Goal: Task Accomplishment & Management: Use online tool/utility

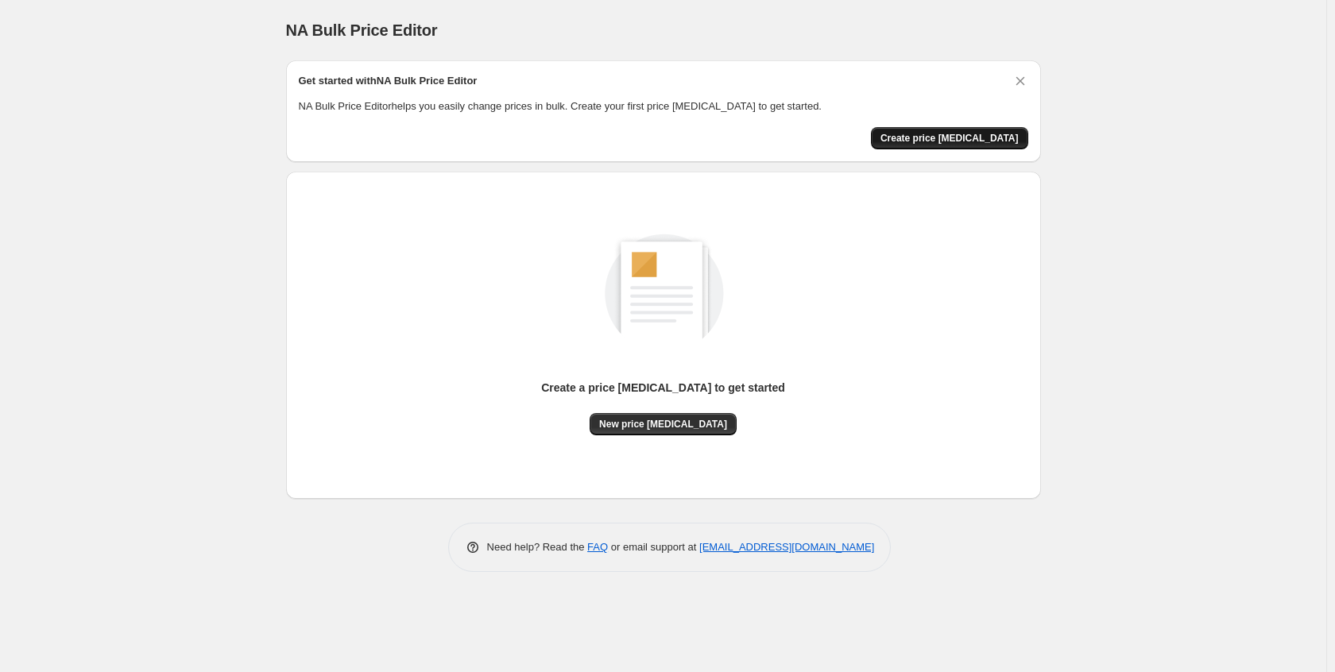
click at [957, 142] on span "Create price [MEDICAL_DATA]" at bounding box center [950, 138] width 138 height 13
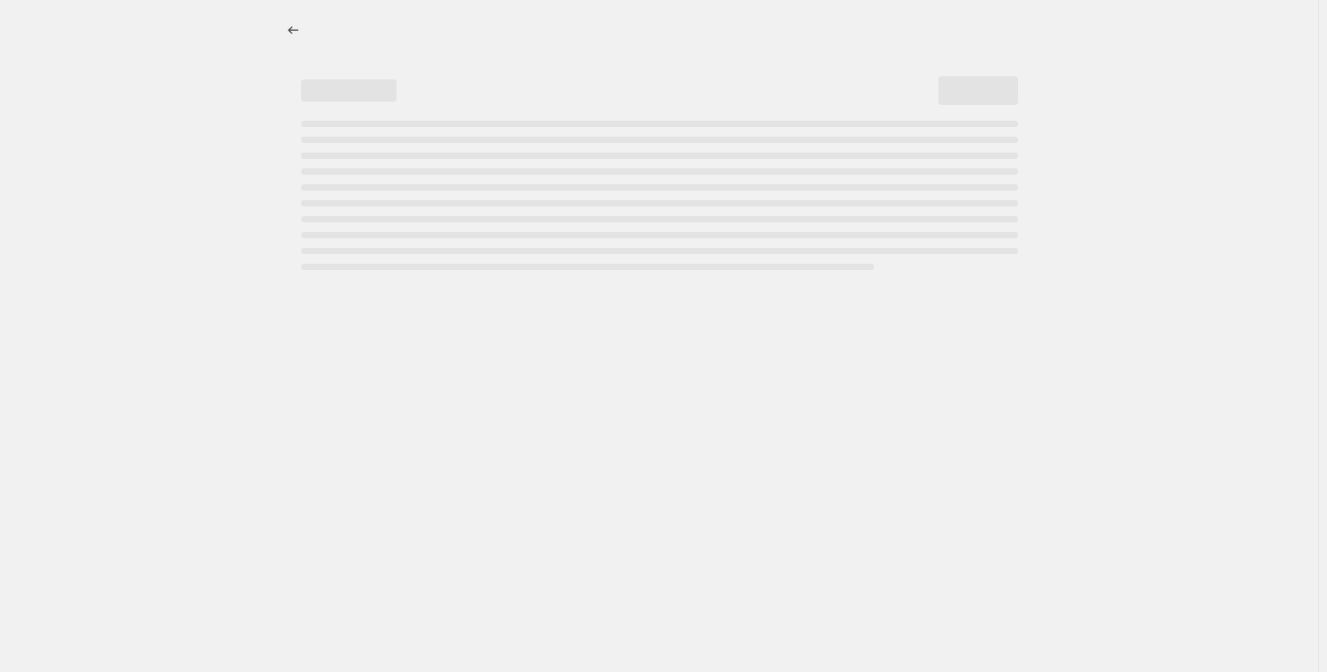
select select "percentage"
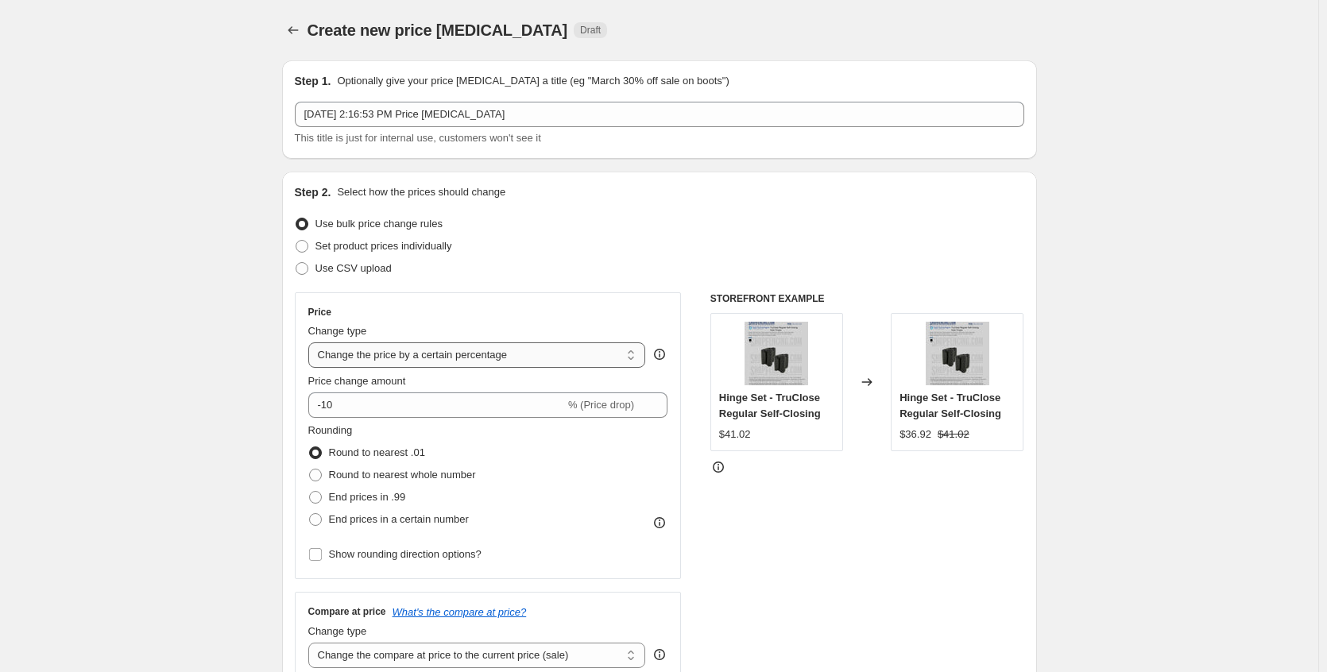
click at [541, 349] on select "Change the price to a certain amount Change the price by a certain amount Chang…" at bounding box center [477, 355] width 338 height 25
click at [482, 405] on input "-10" at bounding box center [436, 405] width 257 height 25
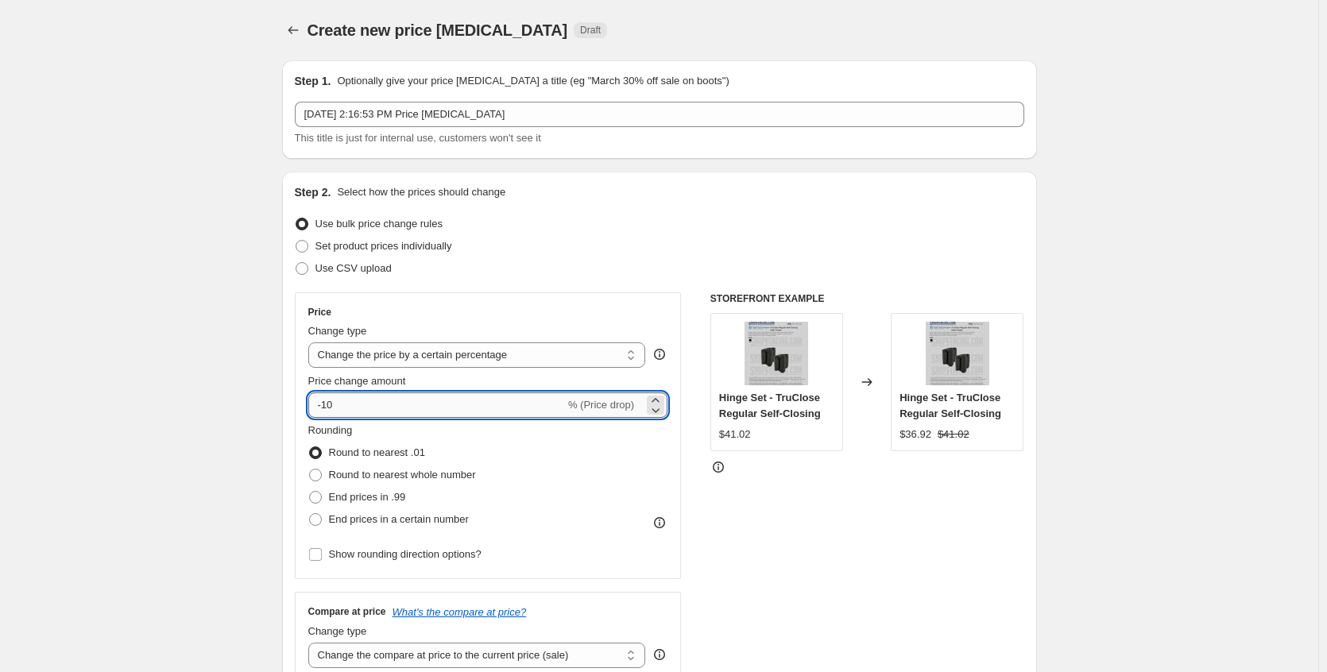
click at [482, 405] on input "-10" at bounding box center [436, 405] width 257 height 25
type input "3"
click at [812, 530] on div "STOREFRONT EXAMPLE Hinge Set - TruClose Regular Self-Closing $41.02 Changed to …" at bounding box center [868, 487] width 314 height 389
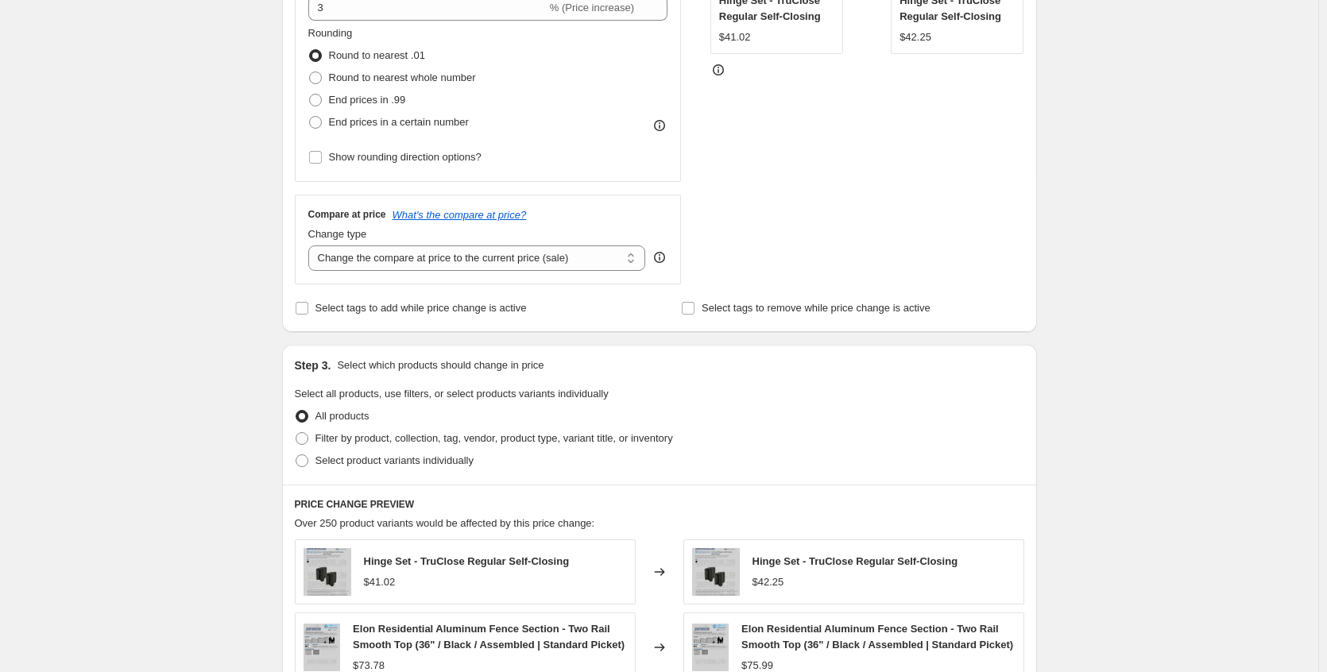
scroll to position [477, 0]
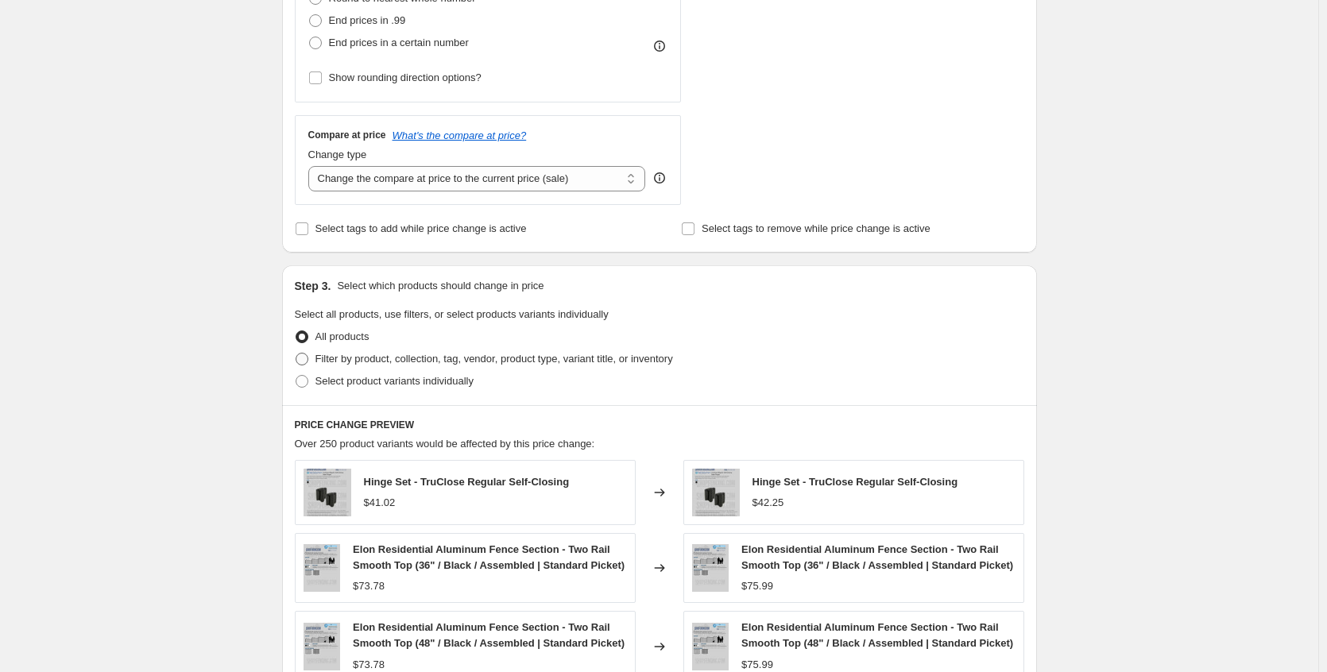
click at [313, 366] on label "Filter by product, collection, tag, vendor, product type, variant title, or inv…" at bounding box center [484, 359] width 378 height 22
click at [296, 354] on input "Filter by product, collection, tag, vendor, product type, variant title, or inv…" at bounding box center [296, 353] width 1 height 1
radio input "true"
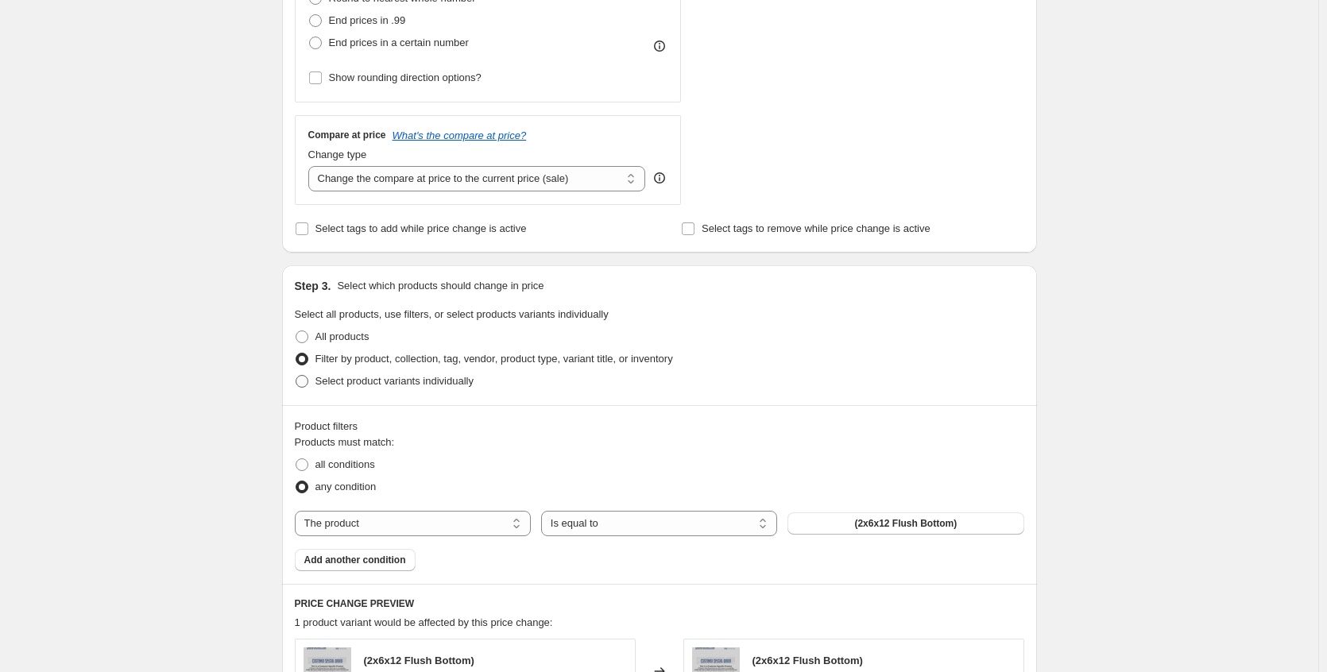
click at [308, 378] on span at bounding box center [302, 381] width 13 height 13
click at [296, 376] on input "Select product variants individually" at bounding box center [296, 375] width 1 height 1
radio input "true"
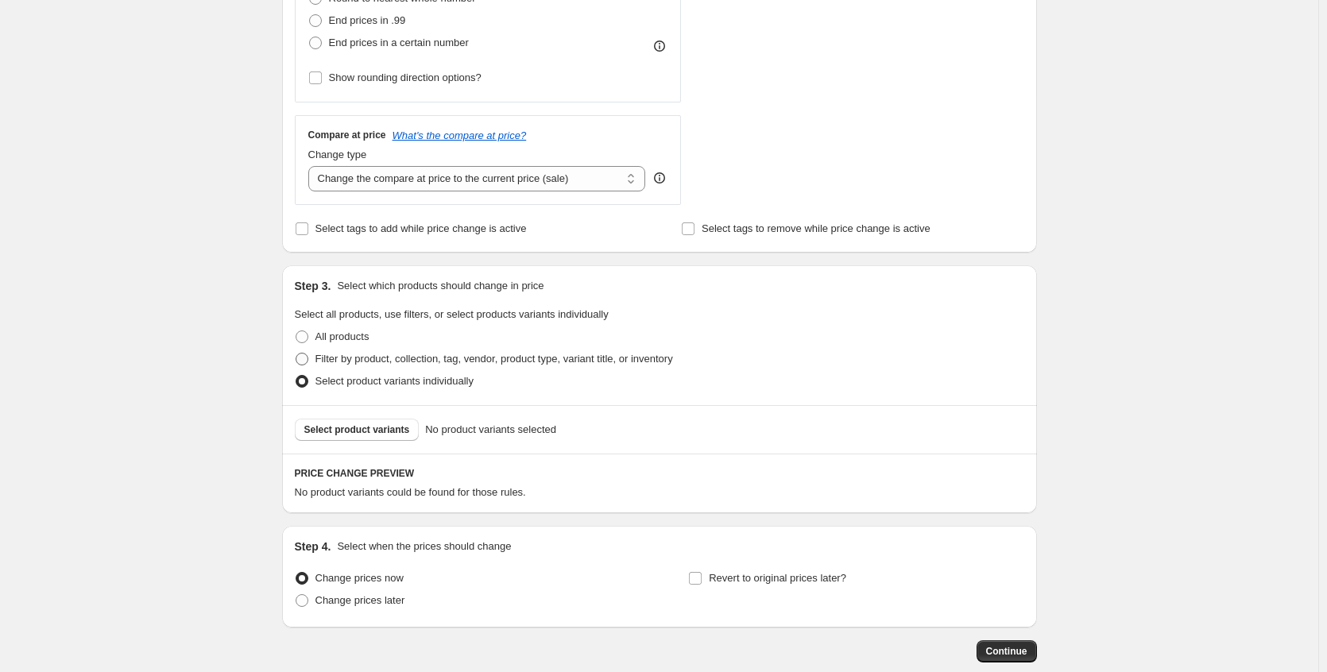
click at [308, 360] on span at bounding box center [302, 359] width 13 height 13
click at [296, 354] on input "Filter by product, collection, tag, vendor, product type, variant title, or inv…" at bounding box center [296, 353] width 1 height 1
radio input "true"
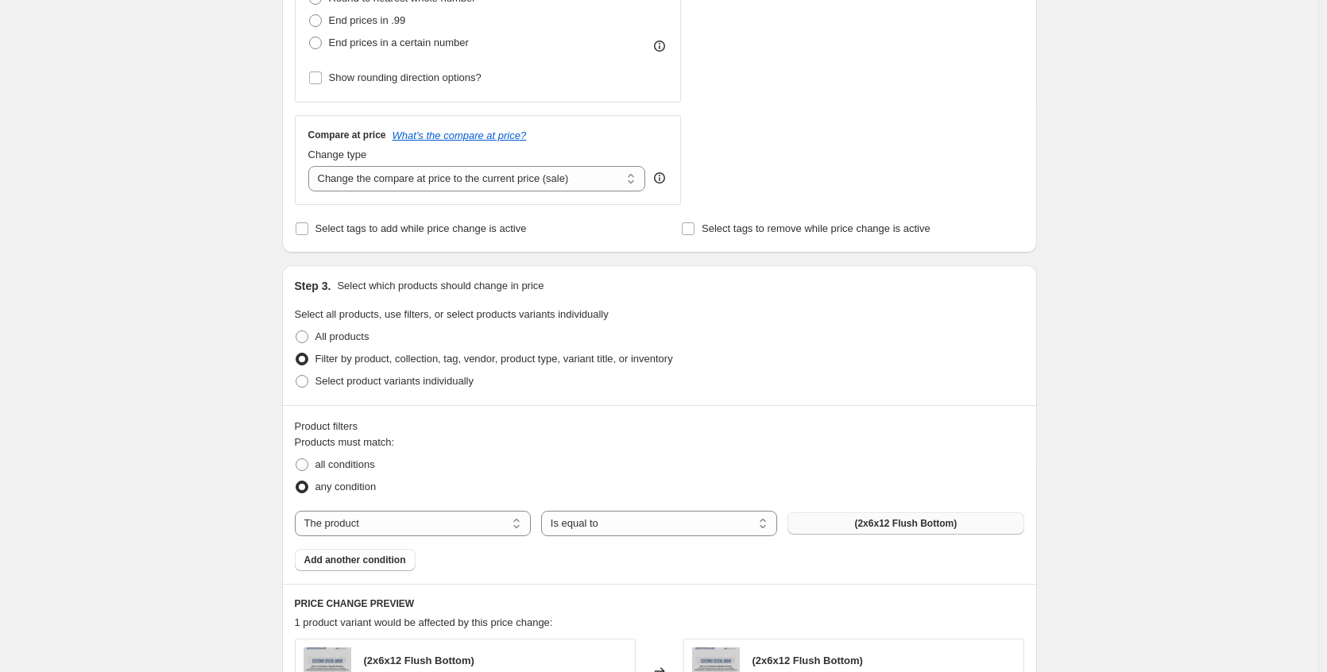
click at [878, 527] on span "(2x6x12 Flush Bottom)" at bounding box center [906, 523] width 103 height 13
click at [442, 540] on div "Products must match: all conditions any condition The product The product's col…" at bounding box center [660, 503] width 730 height 137
click at [441, 533] on select "The product The product's collection The product's tag The product's vendor The…" at bounding box center [413, 523] width 236 height 25
select select "collection"
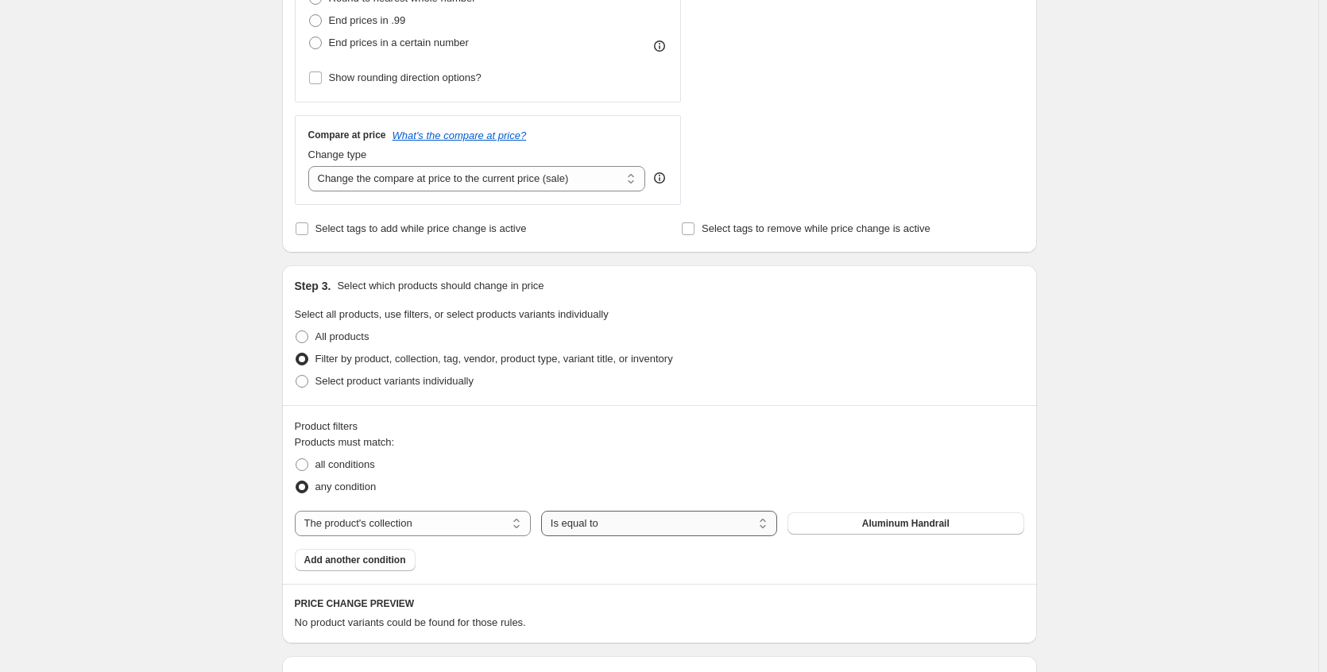
click at [729, 530] on select "Is equal to Is not equal to" at bounding box center [659, 523] width 236 height 25
click at [850, 519] on button "Aluminum Handrail" at bounding box center [906, 524] width 236 height 22
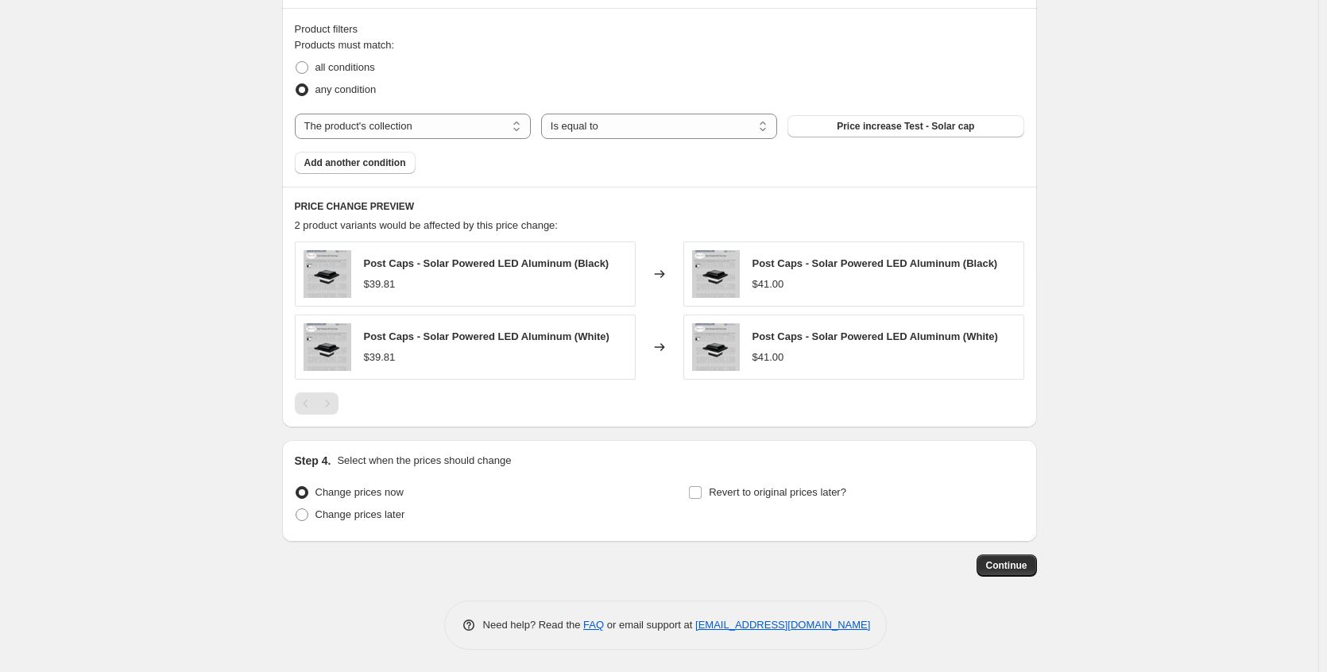
scroll to position [877, 0]
click at [701, 495] on input "Revert to original prices later?" at bounding box center [695, 491] width 13 height 13
checkbox input "true"
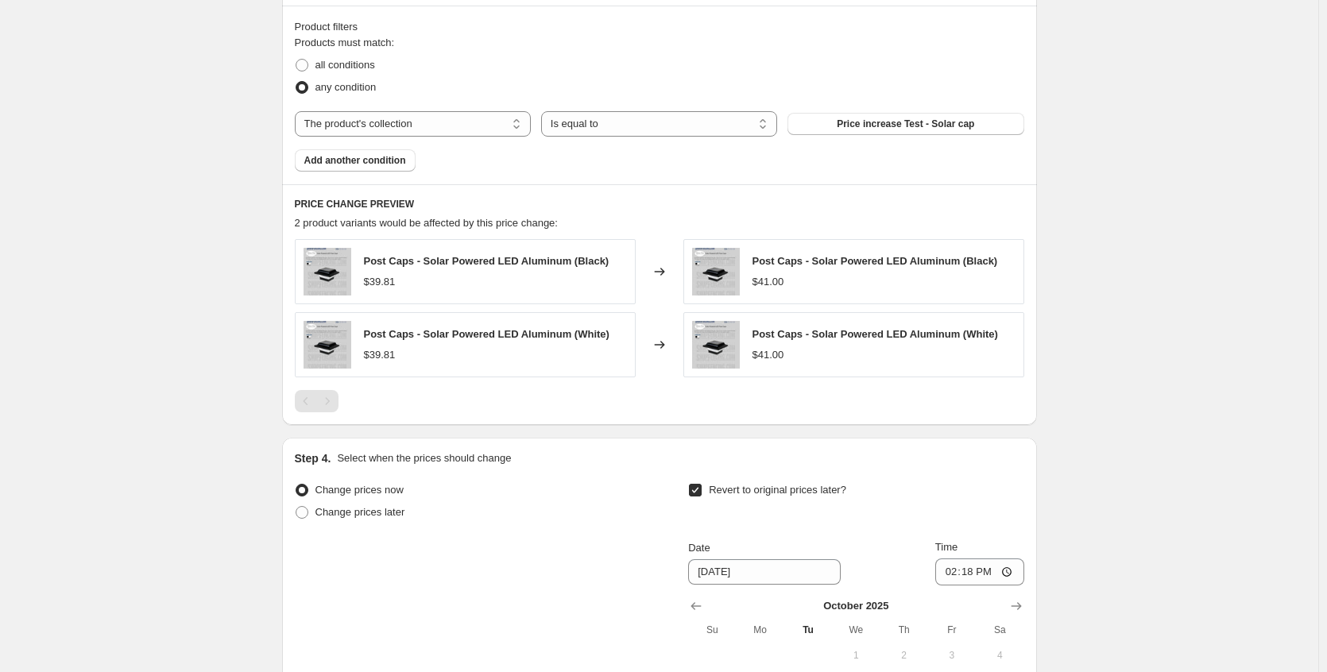
scroll to position [1036, 0]
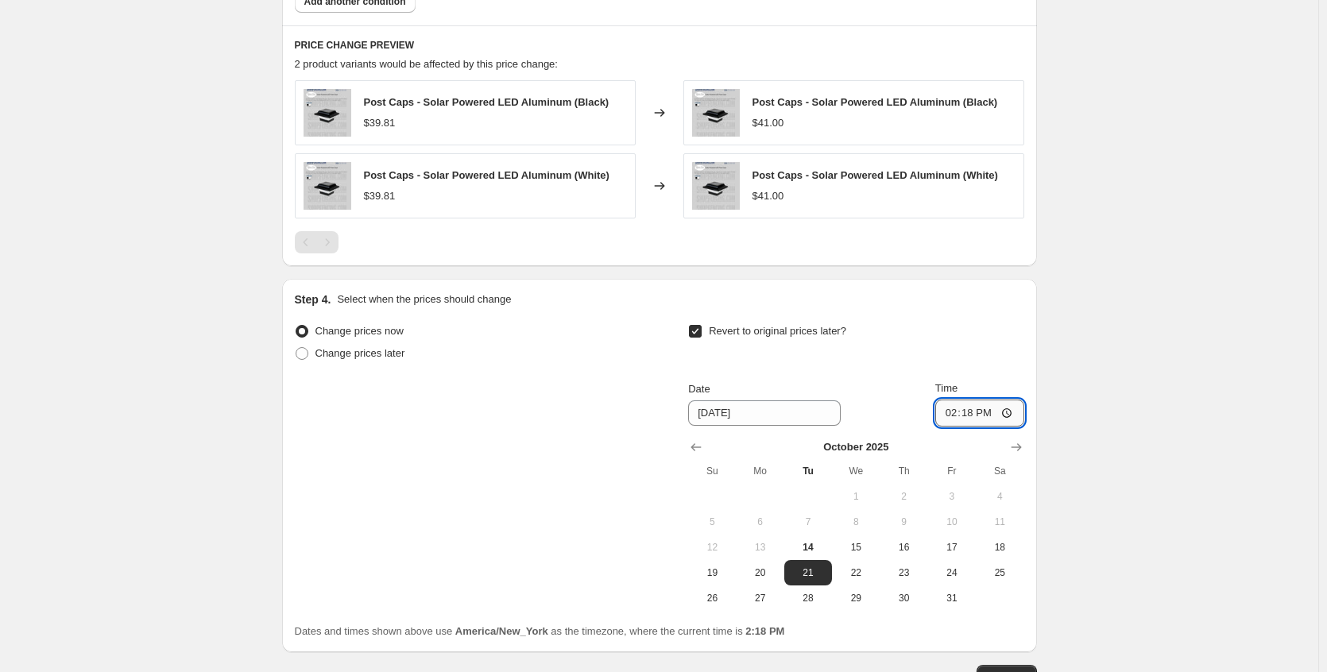
click at [1005, 418] on input "14:18" at bounding box center [980, 413] width 89 height 27
type input "14:22"
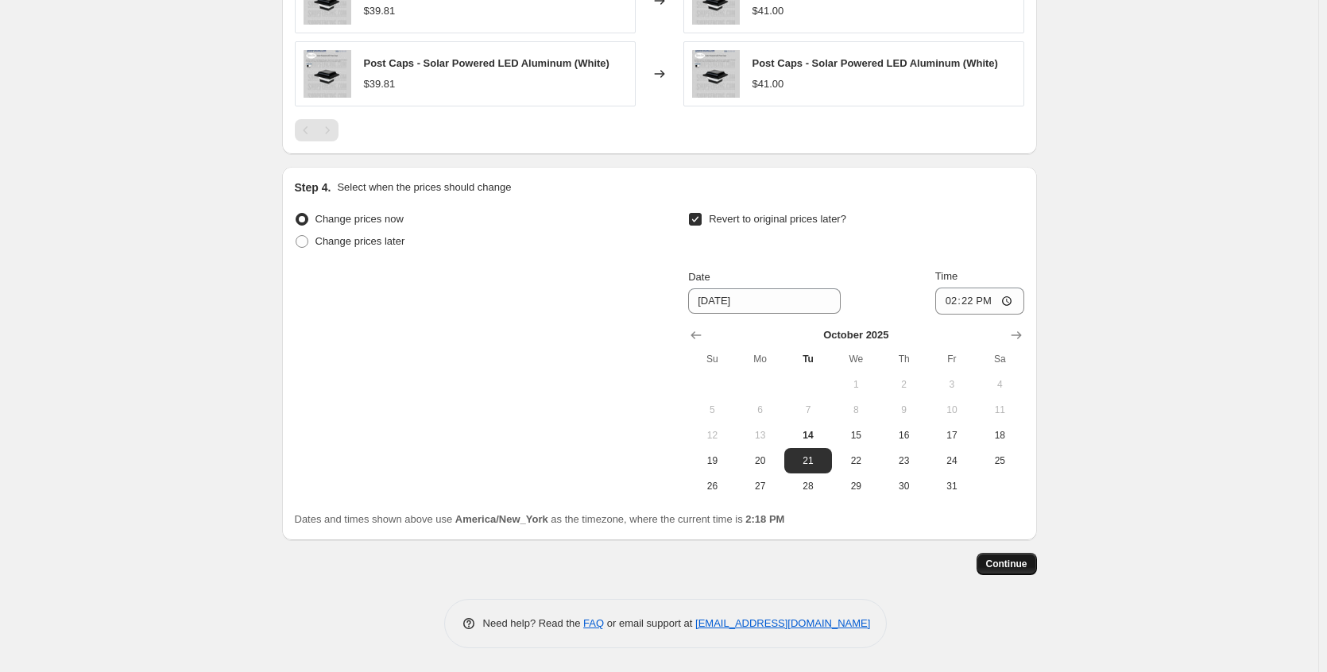
click at [1001, 560] on span "Continue" at bounding box center [1006, 564] width 41 height 13
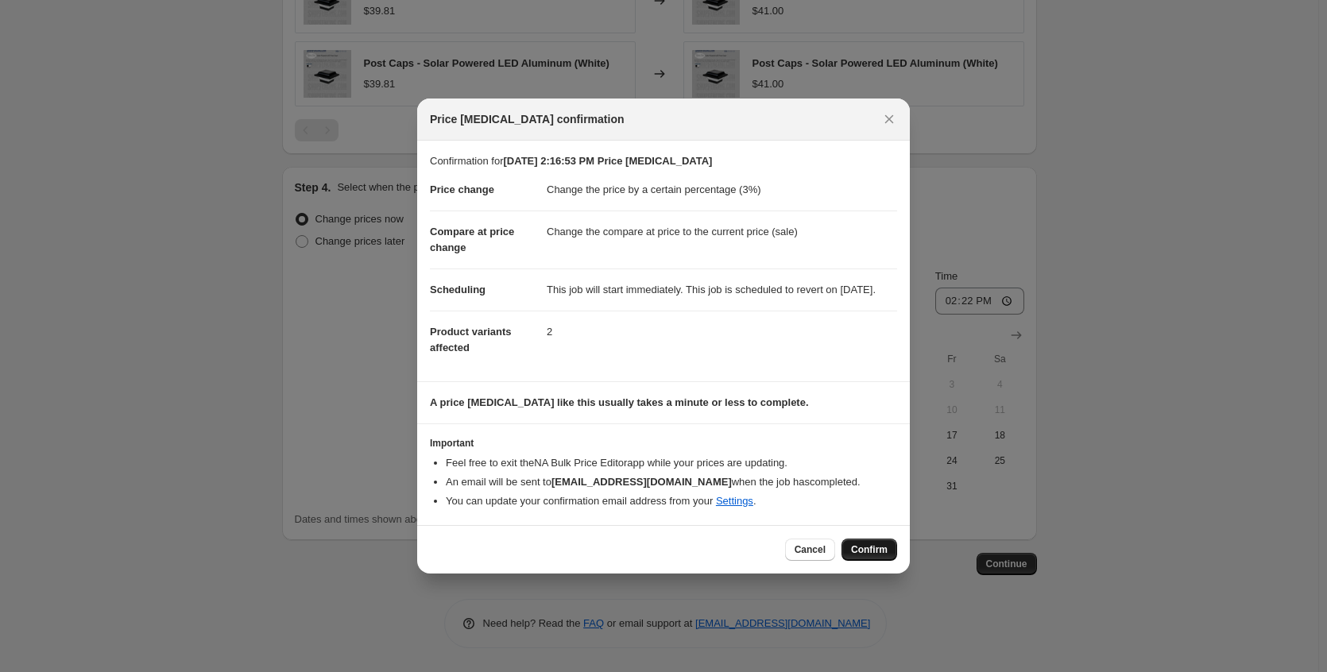
click at [872, 554] on span "Confirm" at bounding box center [869, 550] width 37 height 13
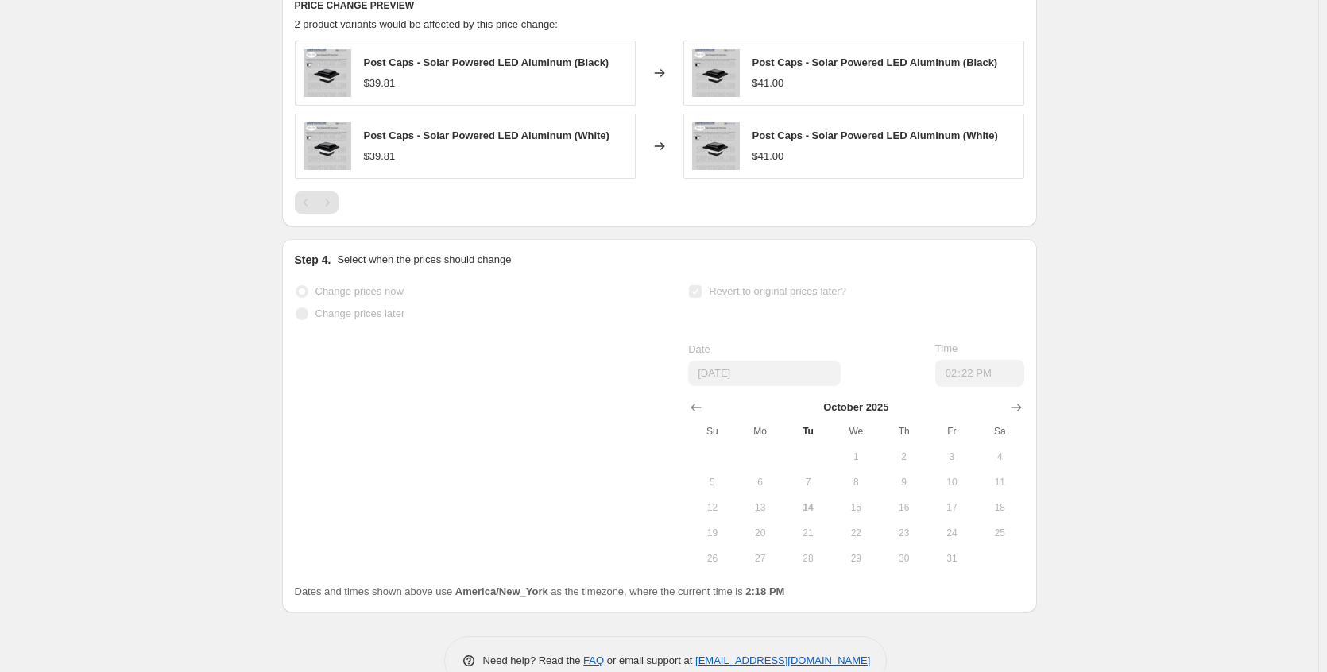
select select "percentage"
select select "collection"
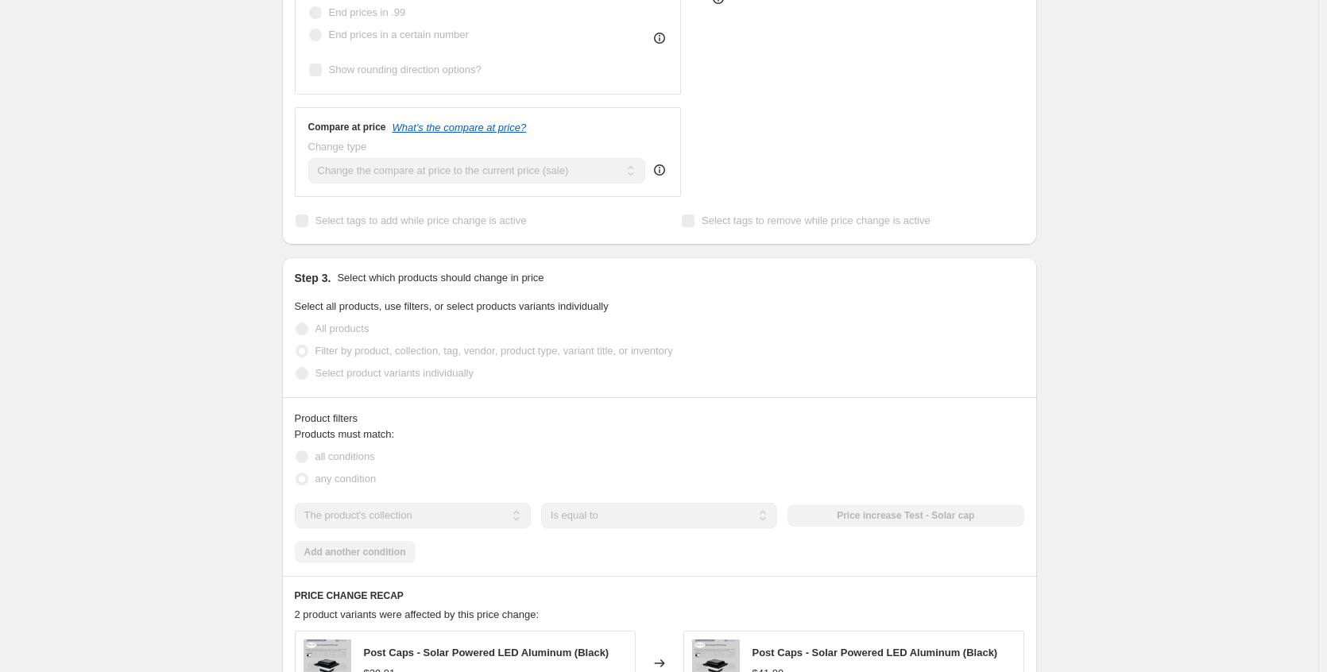
scroll to position [0, 0]
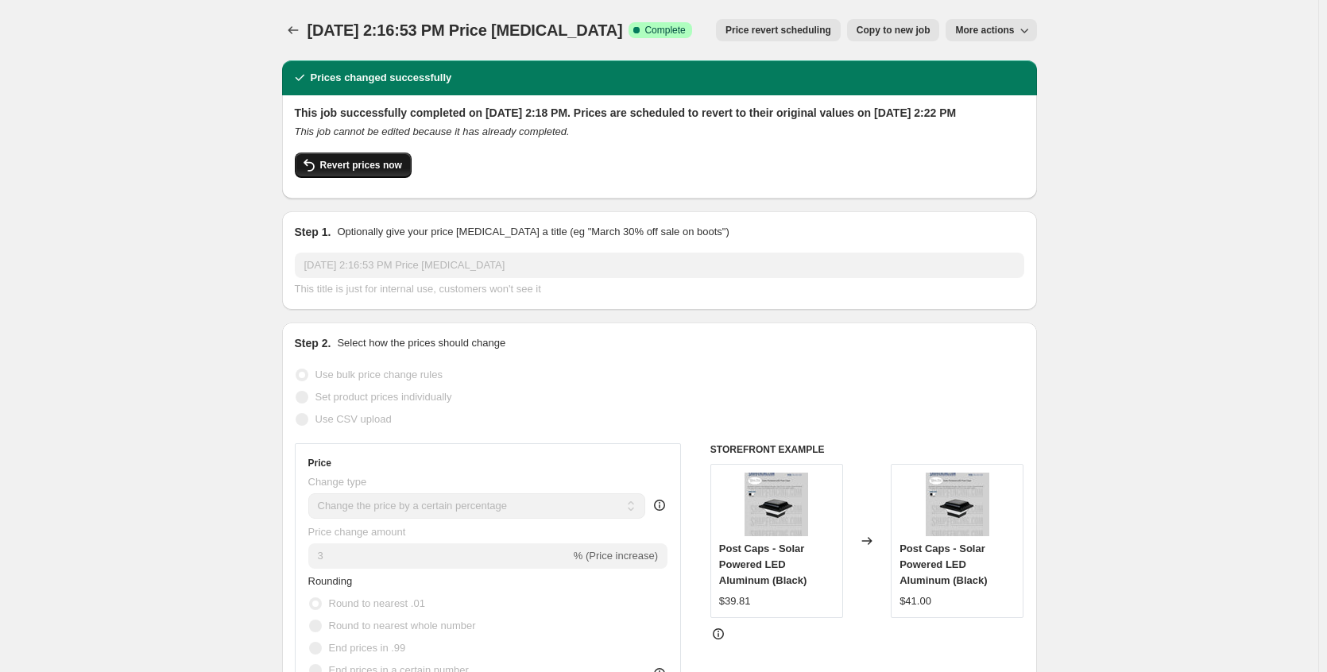
click at [369, 172] on span "Revert prices now" at bounding box center [361, 165] width 82 height 13
checkbox input "false"
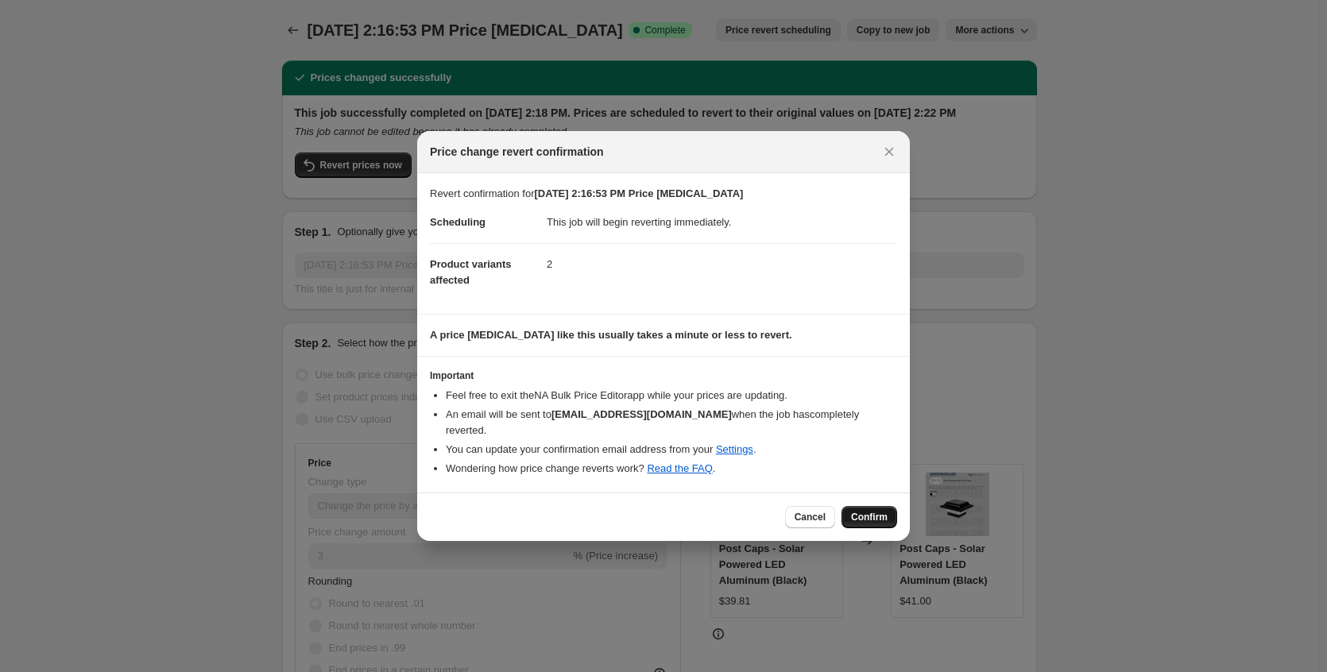
click at [859, 511] on span "Confirm" at bounding box center [869, 517] width 37 height 13
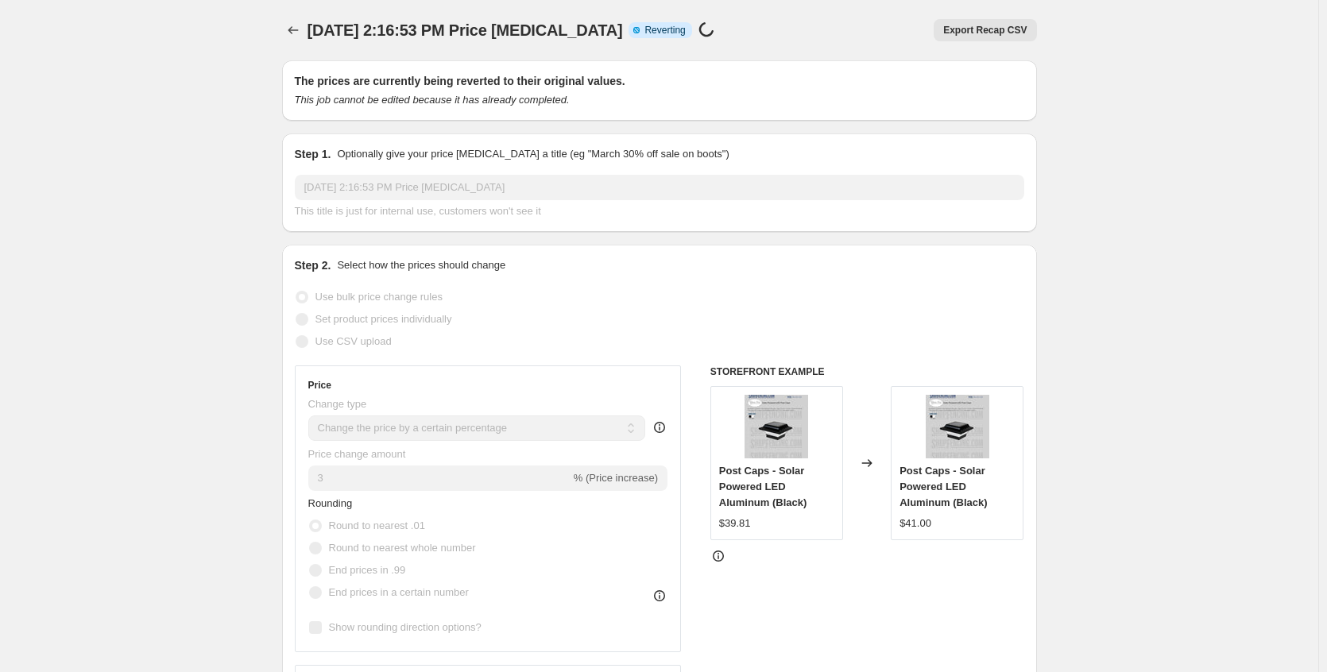
select select "percentage"
select select "collection"
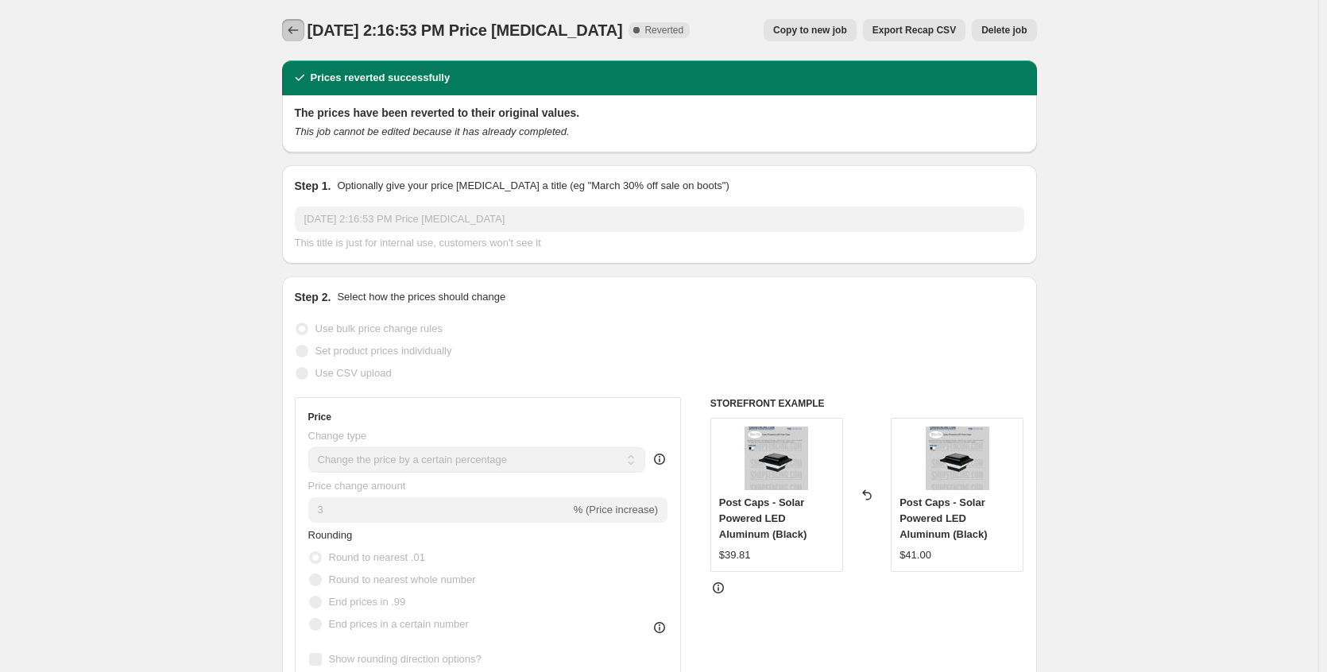
click at [287, 32] on button "Price change jobs" at bounding box center [293, 30] width 22 height 22
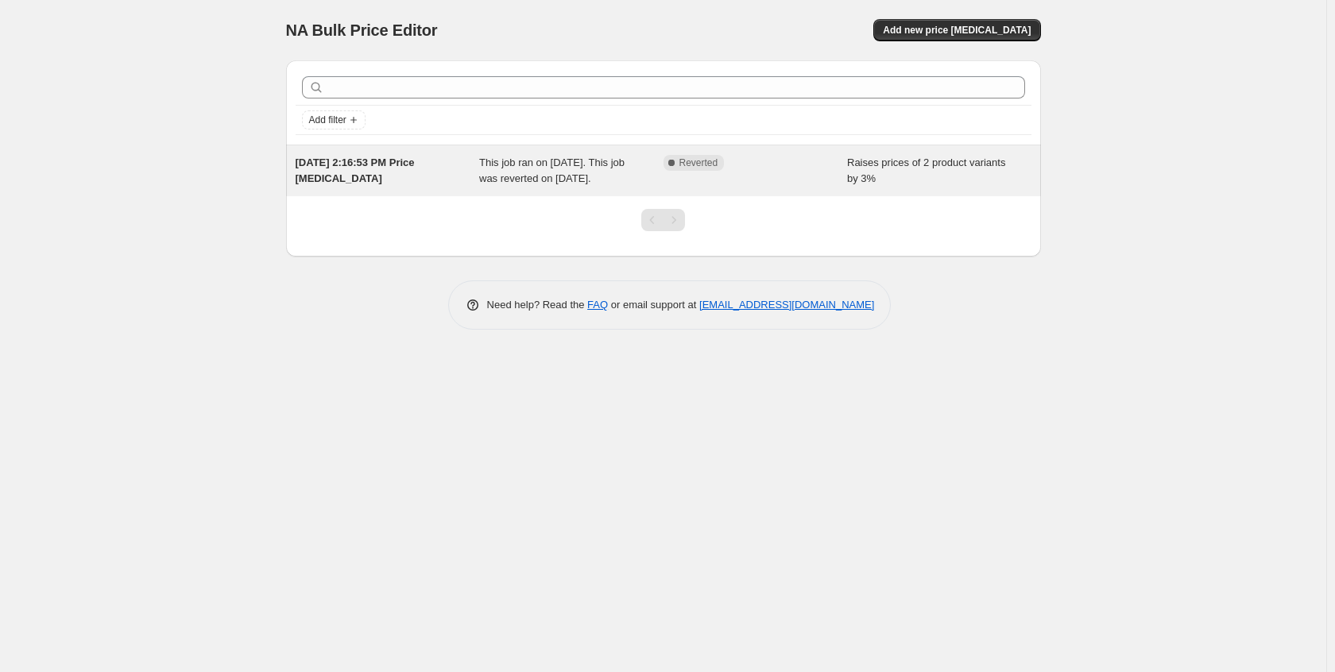
click at [389, 174] on div "[DATE] 2:16:53 PM Price [MEDICAL_DATA]" at bounding box center [388, 171] width 184 height 32
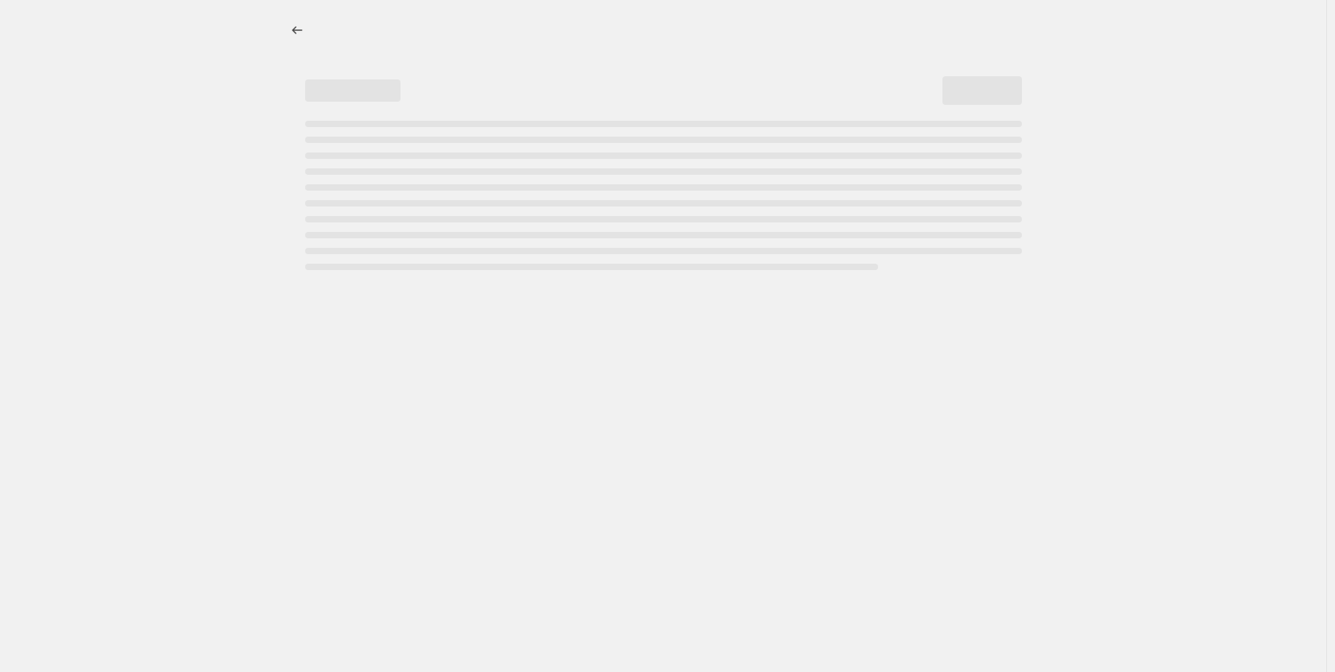
select select "percentage"
select select "collection"
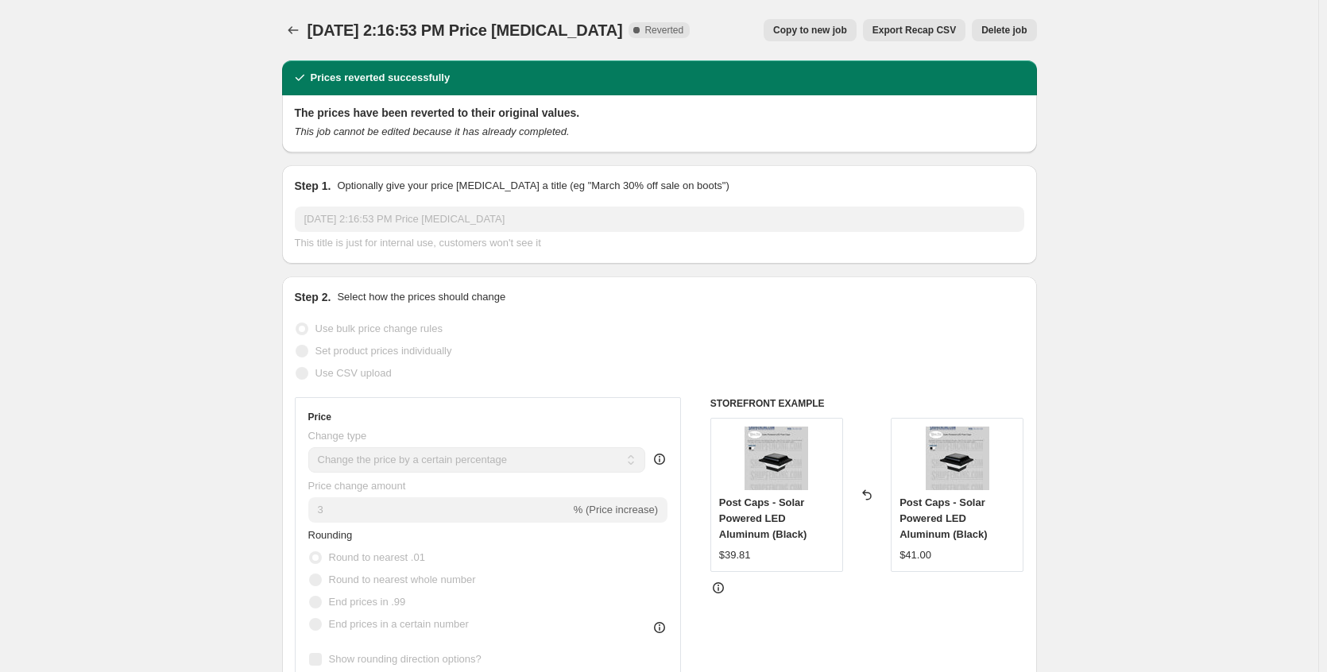
click at [847, 31] on span "Copy to new job" at bounding box center [810, 30] width 74 height 13
select select "percentage"
select select "collection"
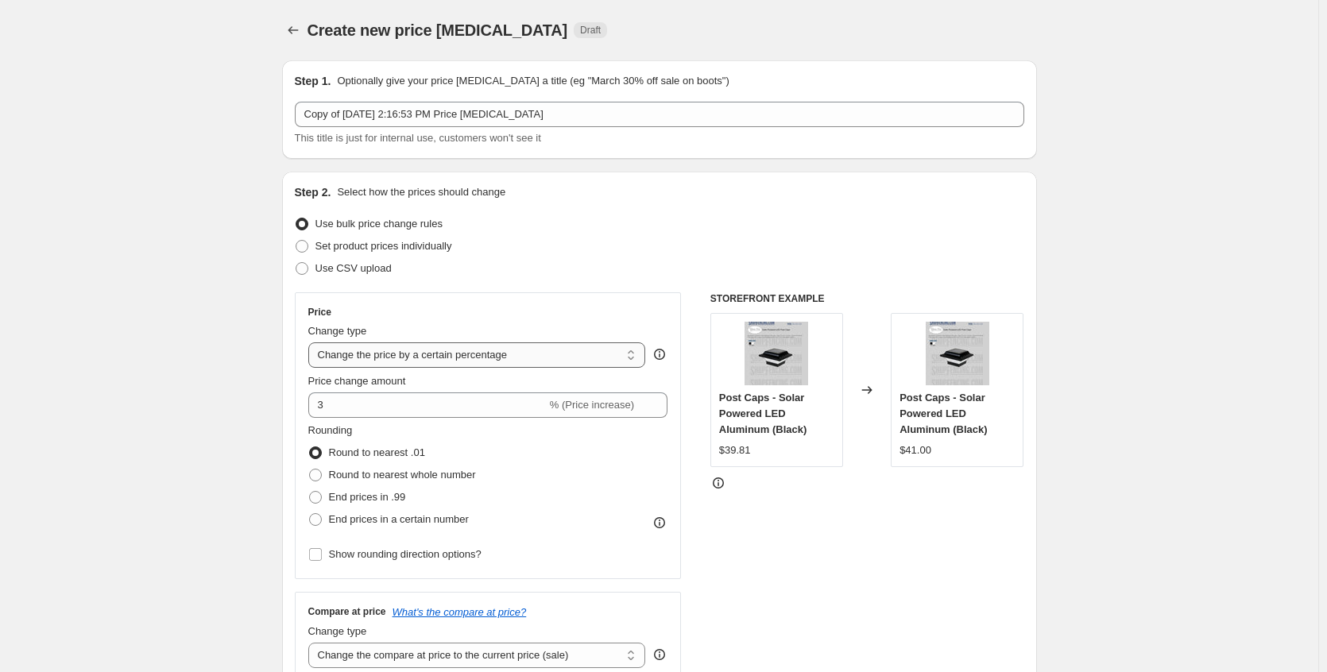
click at [608, 357] on select "Change the price to a certain amount Change the price by a certain amount Chang…" at bounding box center [477, 355] width 338 height 25
select select "ecap"
click at [312, 343] on select "Change the price to a certain amount Change the price by a certain amount Chang…" at bounding box center [477, 355] width 338 height 25
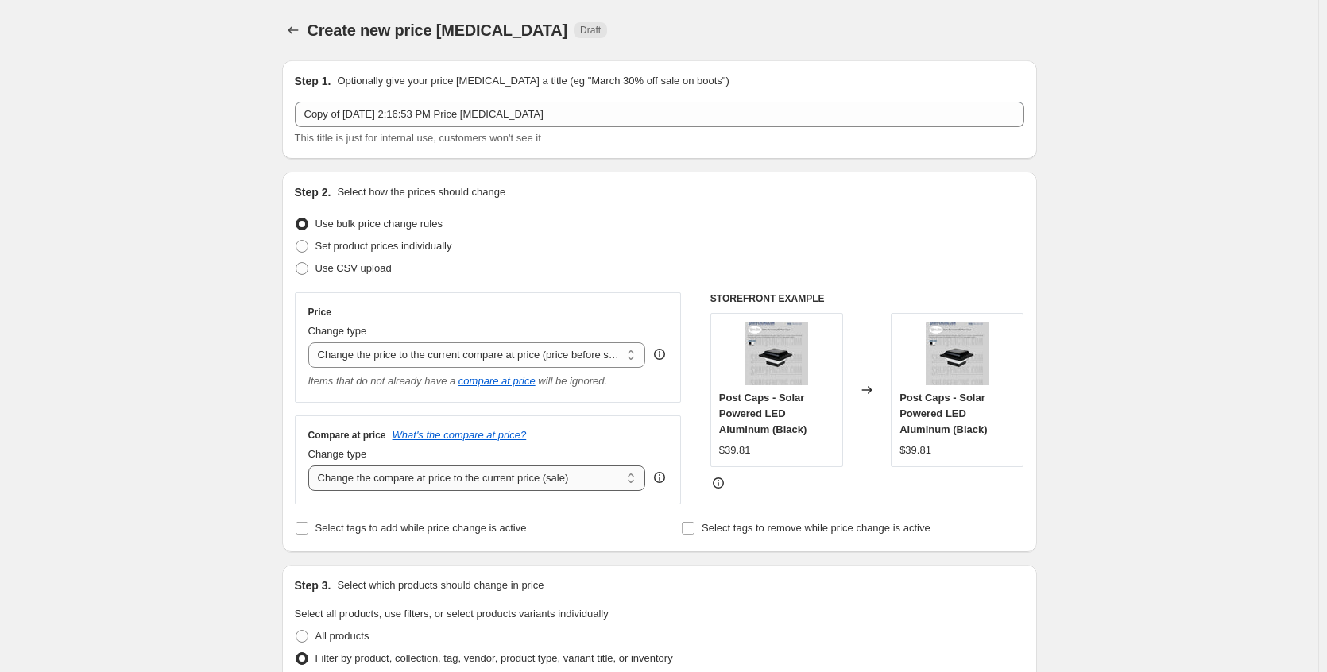
click at [490, 467] on select "Change the compare at price to the current price (sale) Change the compare at p…" at bounding box center [477, 478] width 338 height 25
click at [641, 420] on div "Compare at price What's the compare at price? Change type Change the compare at…" at bounding box center [488, 460] width 387 height 89
click at [542, 476] on select "Change the compare at price to the current price (sale) Change the compare at p…" at bounding box center [477, 478] width 338 height 25
click at [312, 467] on select "Change the compare at price to the current price (sale) Change the compare at p…" at bounding box center [477, 478] width 338 height 25
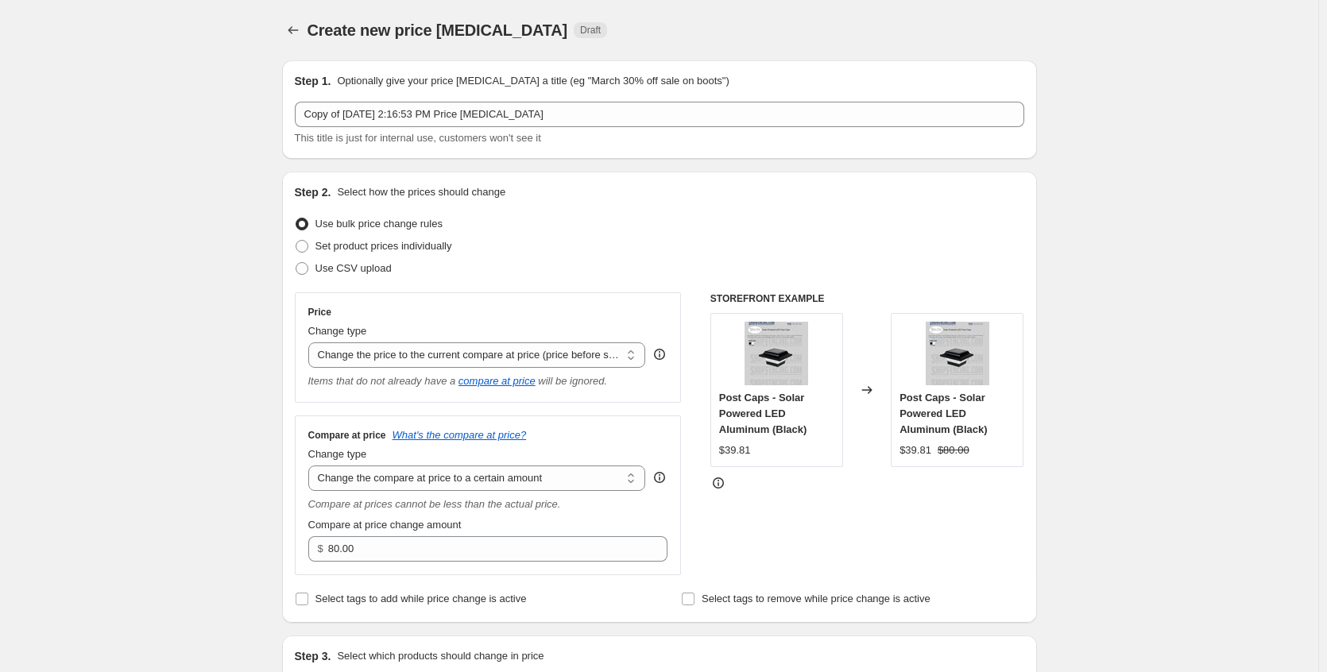
click at [578, 497] on div "Compare at prices cannot be less than the actual price." at bounding box center [488, 505] width 360 height 16
click at [580, 484] on select "Change the compare at price to the current price (sale) Change the compare at p…" at bounding box center [477, 478] width 338 height 25
select select "percentage"
click at [312, 467] on select "Change the compare at price to the current price (sale) Change the compare at p…" at bounding box center [477, 478] width 338 height 25
type input "-15"
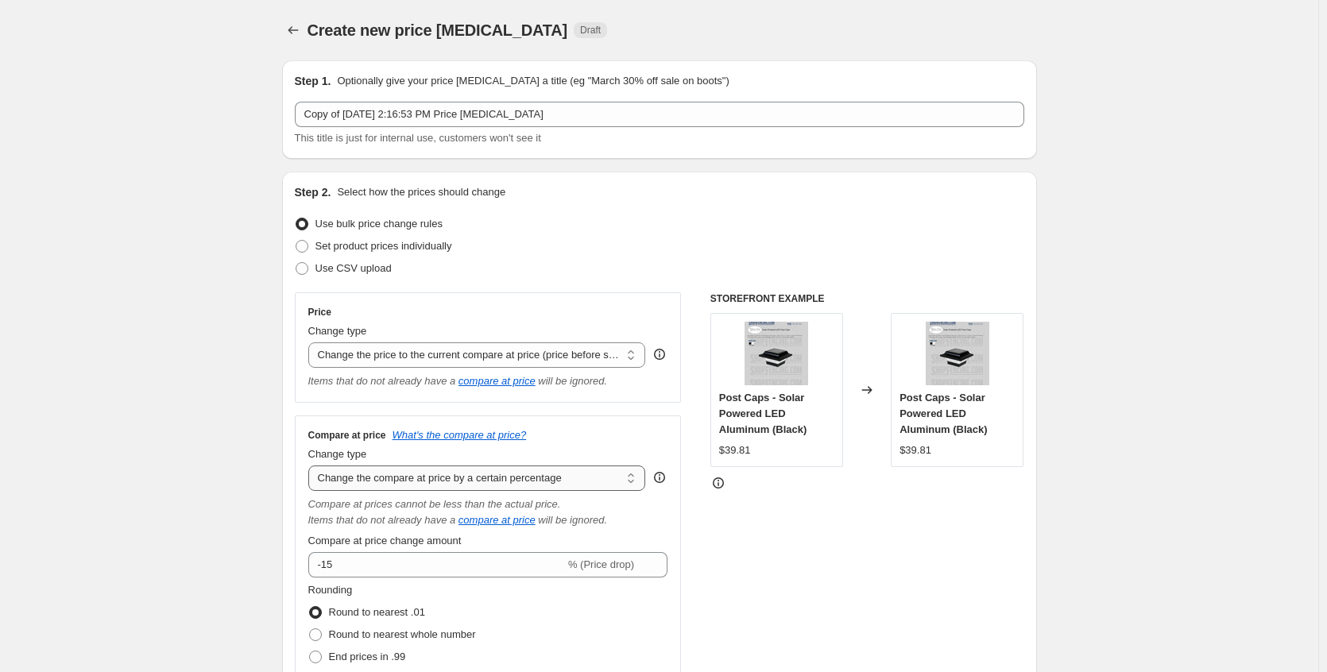
click at [632, 486] on select "Change the compare at price to the current price (sale) Change the compare at p…" at bounding box center [477, 478] width 338 height 25
drag, startPoint x: 574, startPoint y: 389, endPoint x: 603, endPoint y: 348, distance: 50.1
click at [581, 383] on div "Items that do not already have a compare at price will be ignored." at bounding box center [488, 382] width 360 height 16
click at [604, 347] on select "Change the price to a certain amount Change the price by a certain amount Chang…" at bounding box center [477, 355] width 338 height 25
select select "percentage"
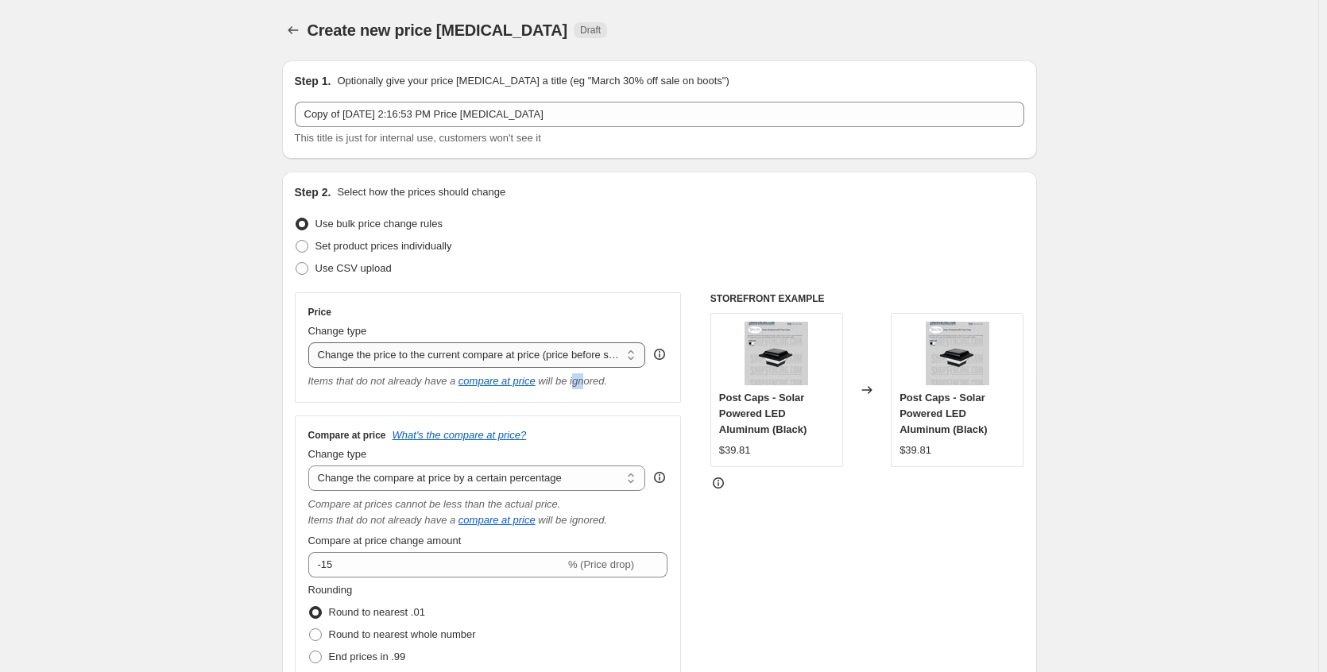
click at [312, 343] on select "Change the price to a certain amount Change the price by a certain amount Chang…" at bounding box center [477, 355] width 338 height 25
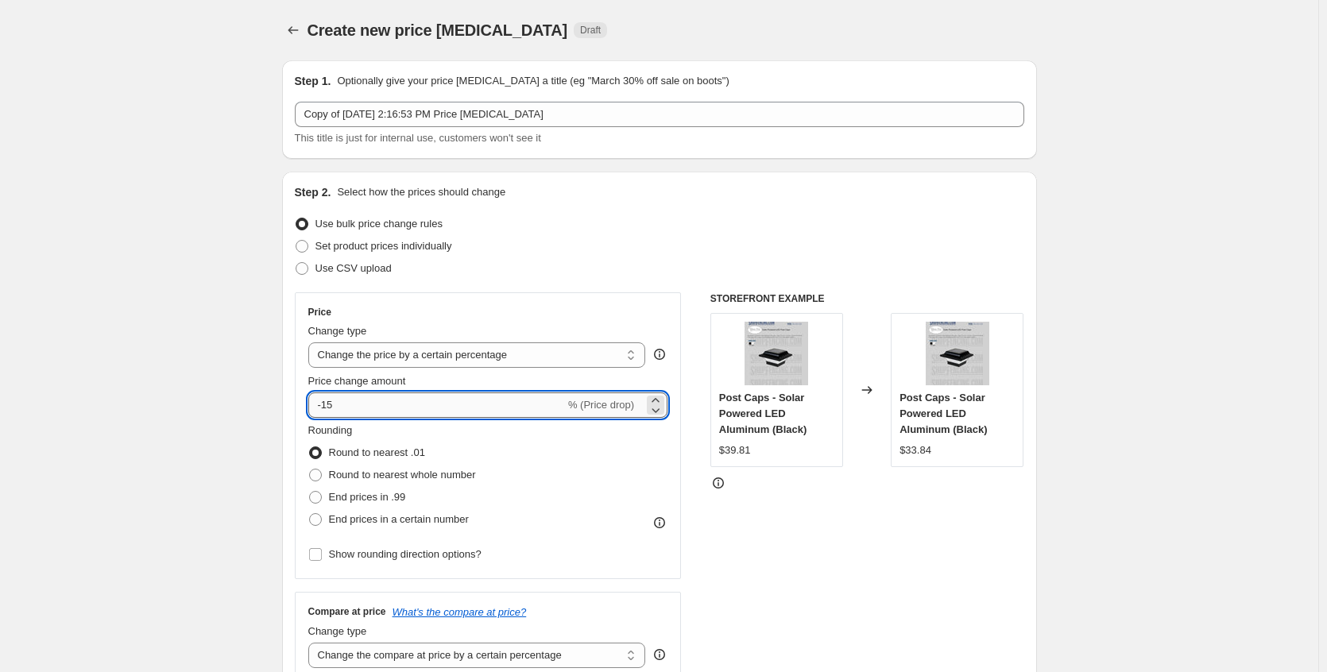
click at [508, 415] on input "-15" at bounding box center [436, 405] width 257 height 25
click at [610, 501] on div "Rounding Round to nearest .01 Round to nearest whole number End prices in .99 E…" at bounding box center [488, 477] width 360 height 108
click at [423, 407] on input "3" at bounding box center [427, 405] width 238 height 25
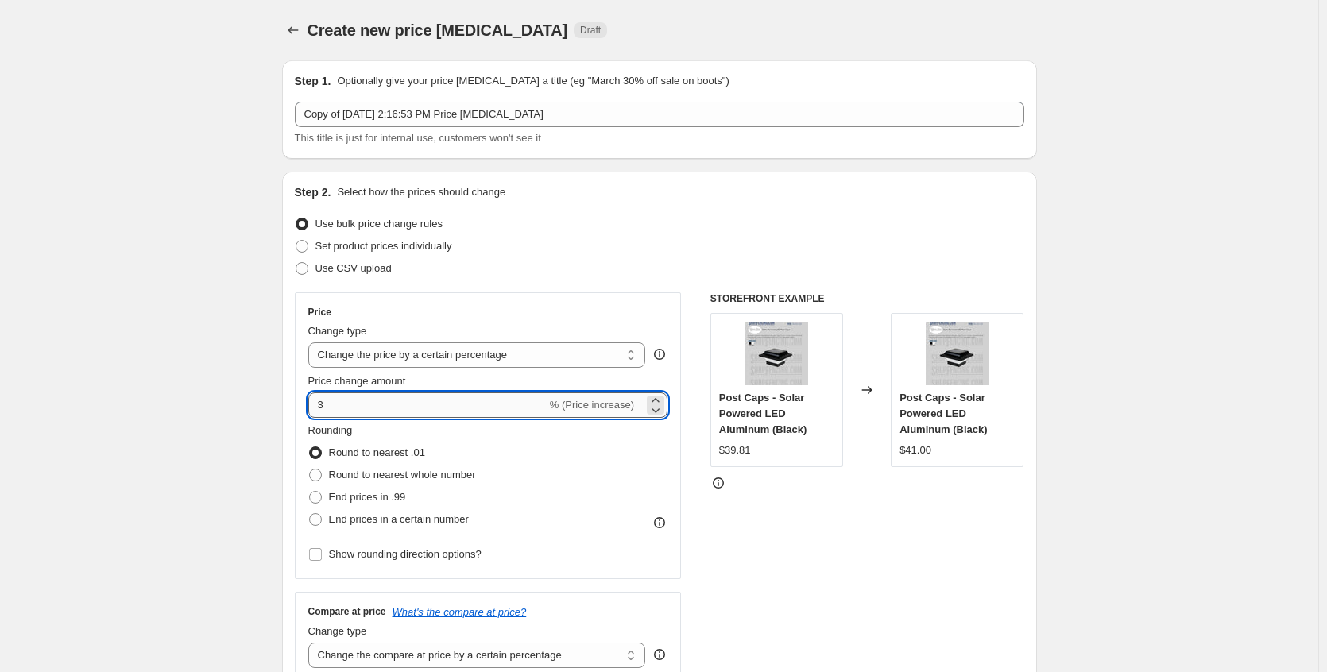
click at [423, 407] on input "3" at bounding box center [427, 405] width 238 height 25
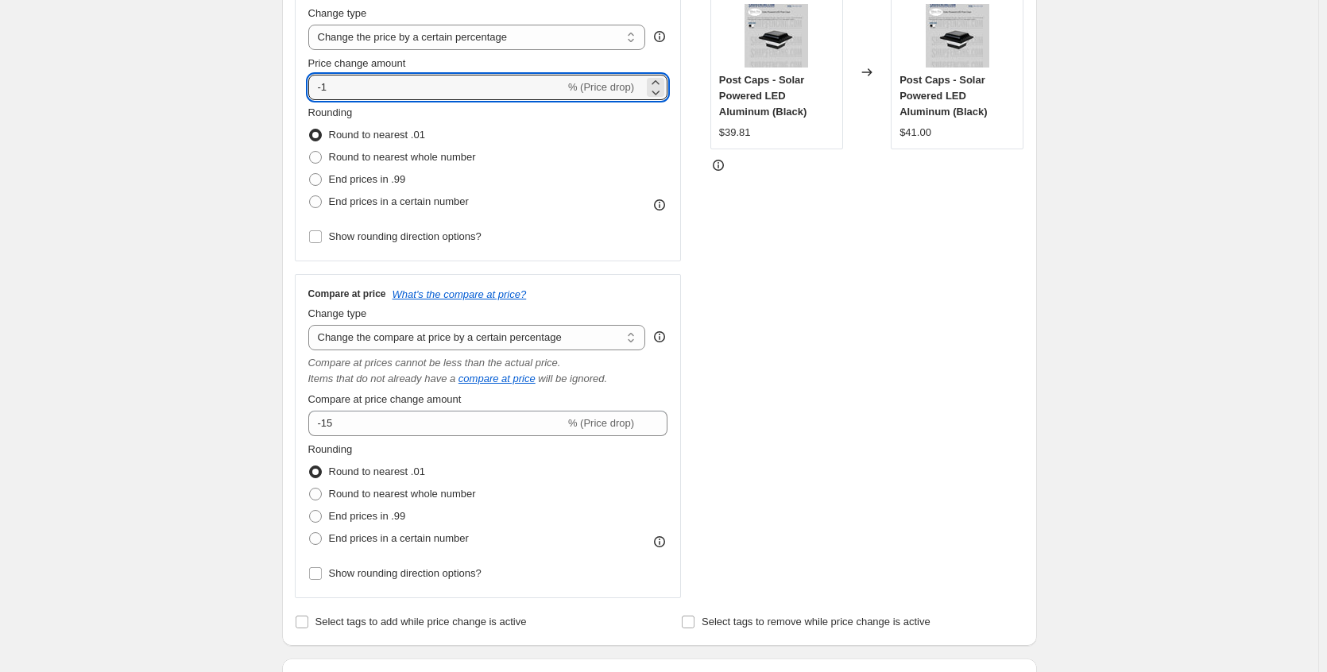
scroll to position [238, 0]
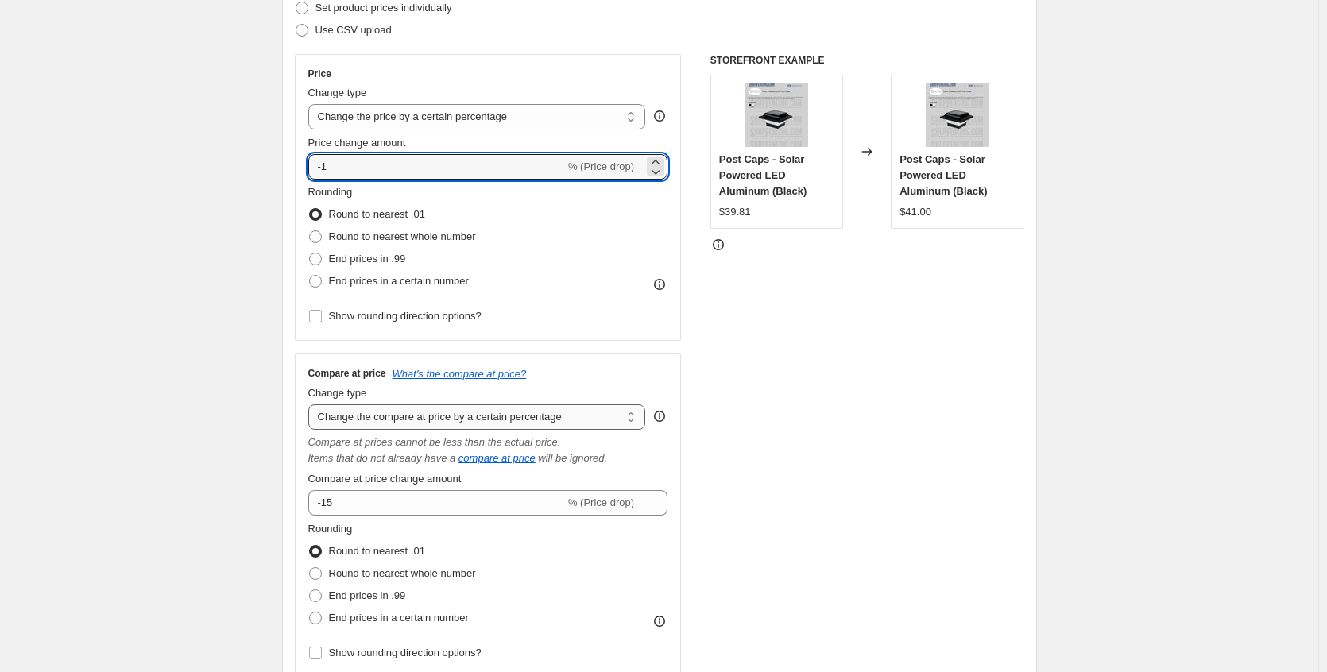
type input "-1"
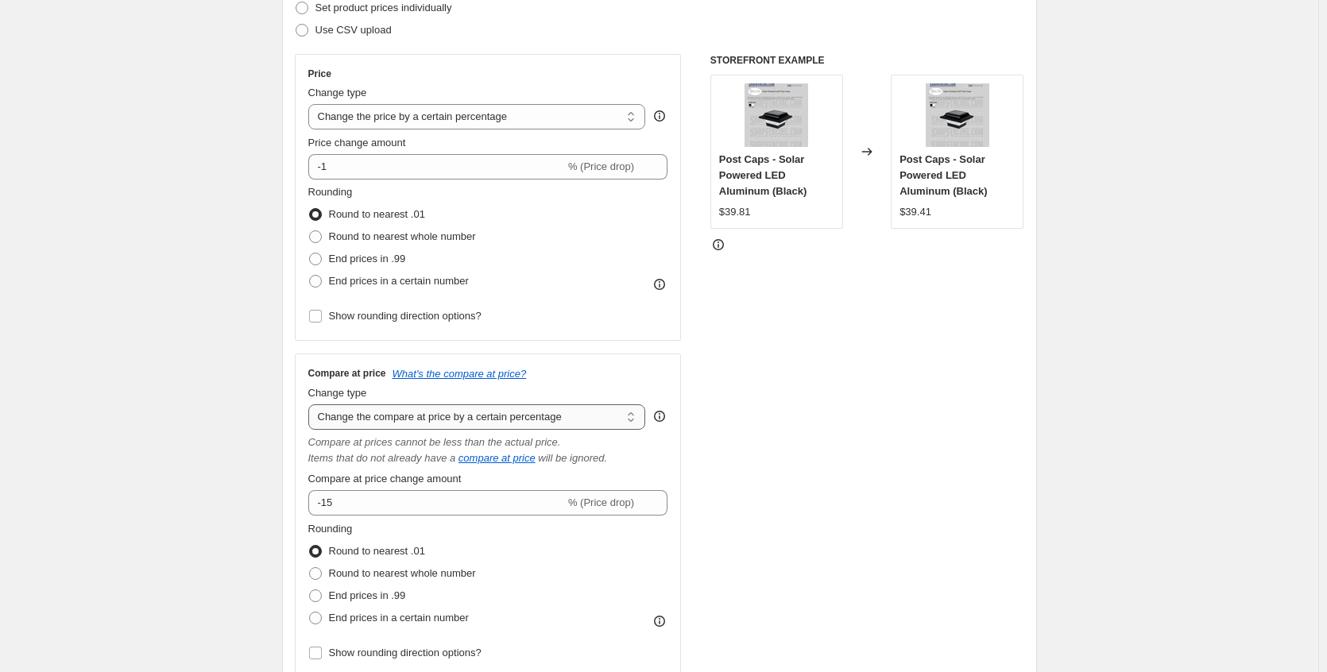
click at [599, 417] on select "Change the compare at price to the current price (sale) Change the compare at p…" at bounding box center [477, 417] width 338 height 25
select select "no_change"
click at [312, 405] on select "Change the compare at price to the current price (sale) Change the compare at p…" at bounding box center [477, 417] width 338 height 25
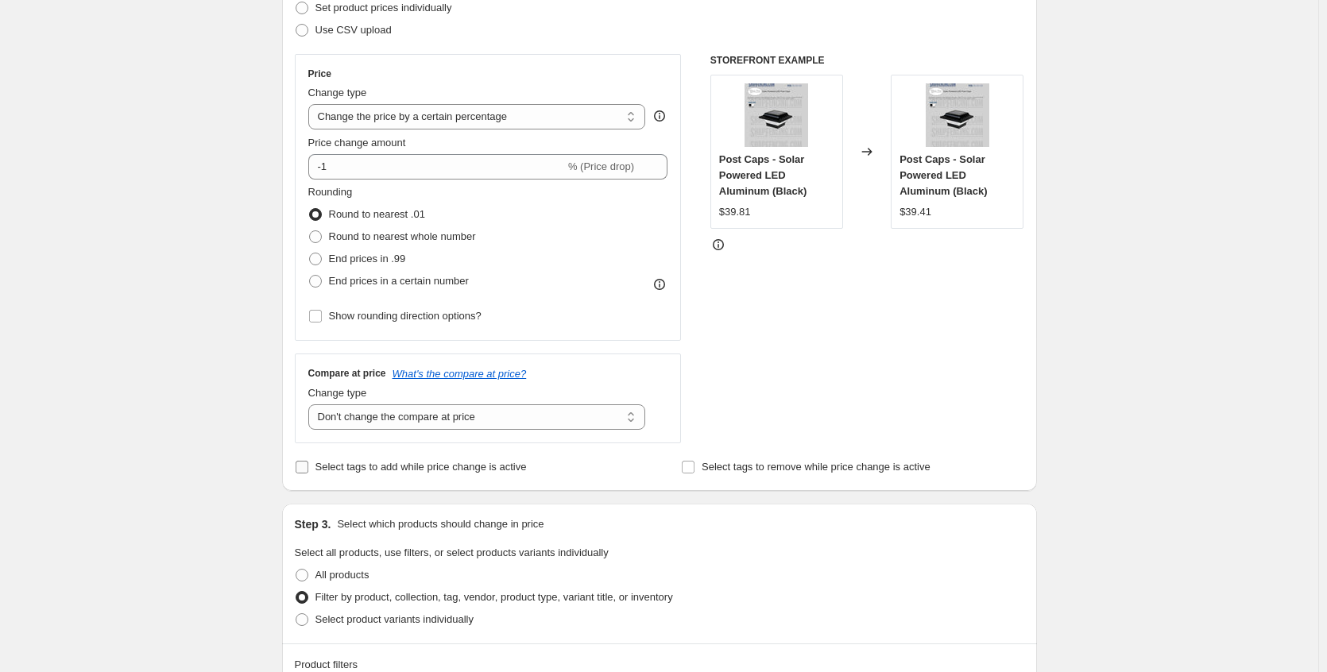
click at [300, 469] on input "Select tags to add while price change is active" at bounding box center [302, 467] width 13 height 13
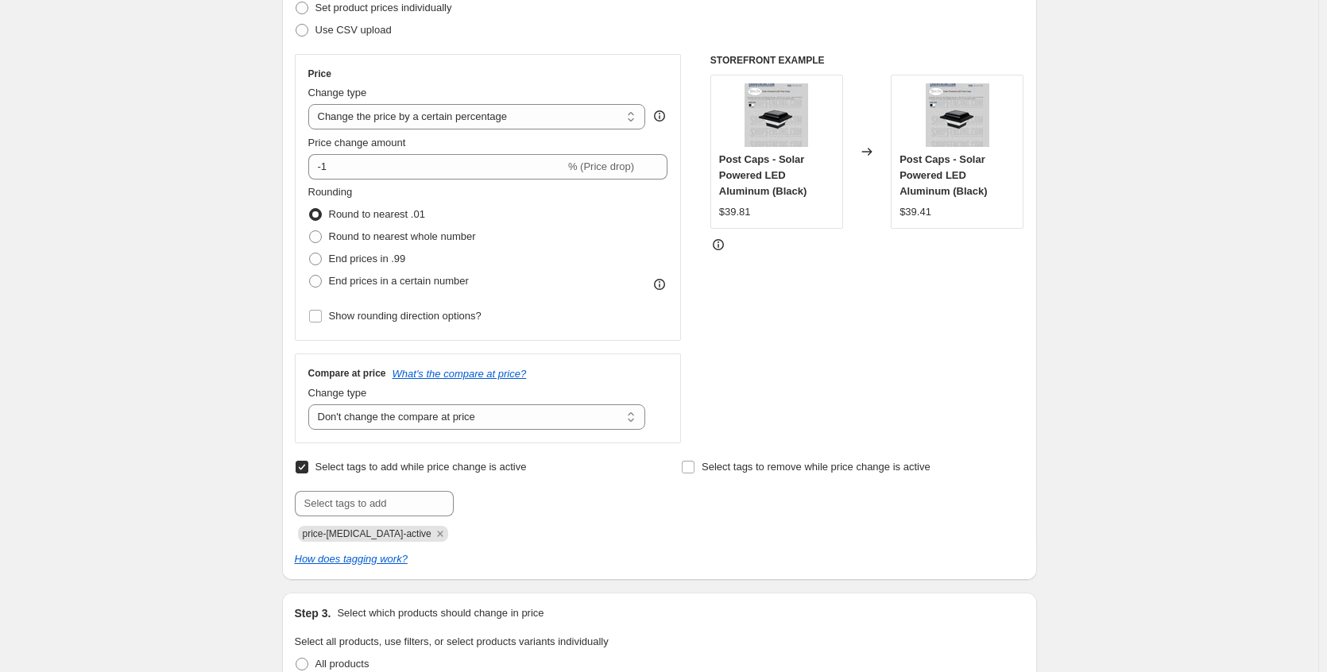
click at [300, 469] on input "Select tags to add while price change is active" at bounding box center [302, 467] width 13 height 13
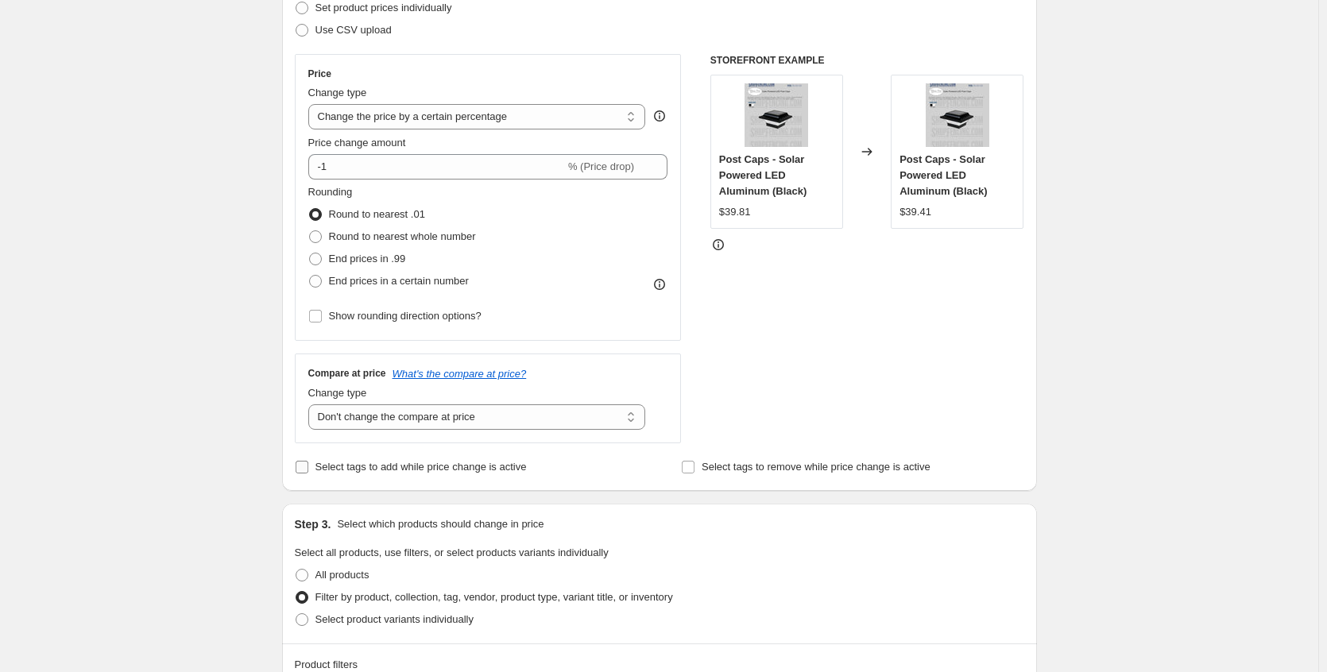
click at [301, 469] on input "Select tags to add while price change is active" at bounding box center [302, 467] width 13 height 13
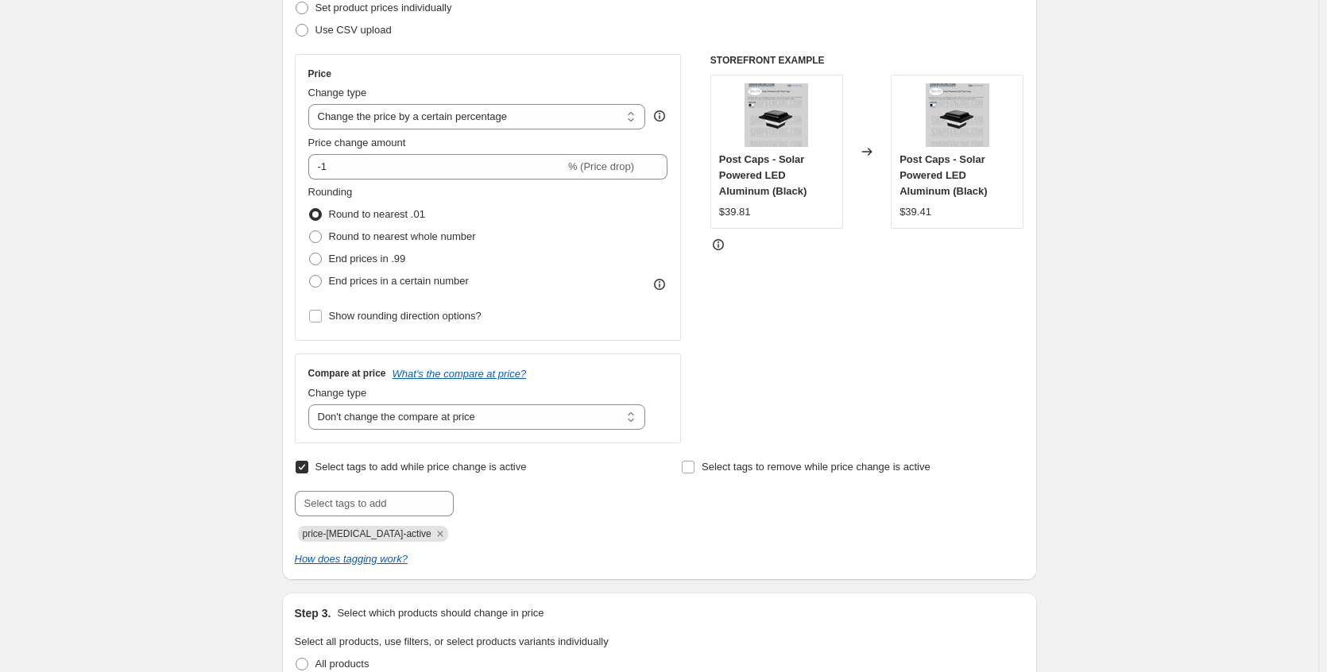
click at [301, 469] on input "Select tags to add while price change is active" at bounding box center [302, 467] width 13 height 13
checkbox input "false"
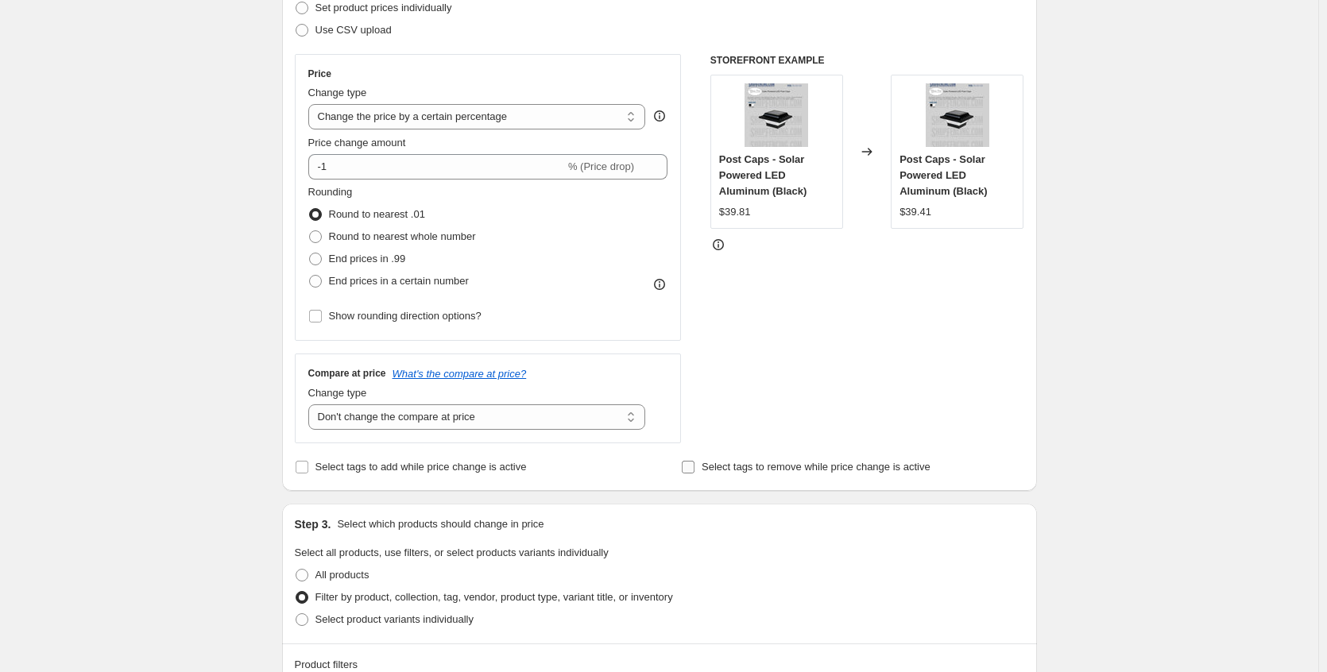
click at [688, 467] on input "Select tags to remove while price change is active" at bounding box center [688, 467] width 13 height 13
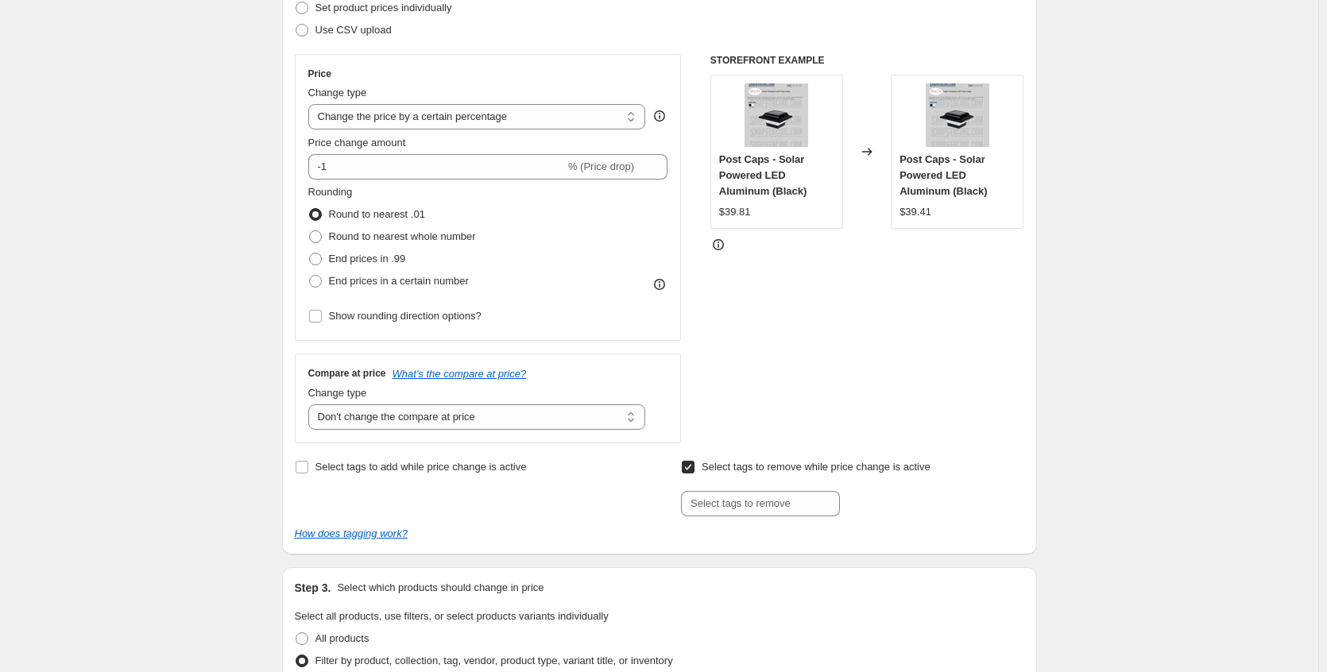
click at [688, 467] on input "Select tags to remove while price change is active" at bounding box center [688, 467] width 13 height 13
checkbox input "false"
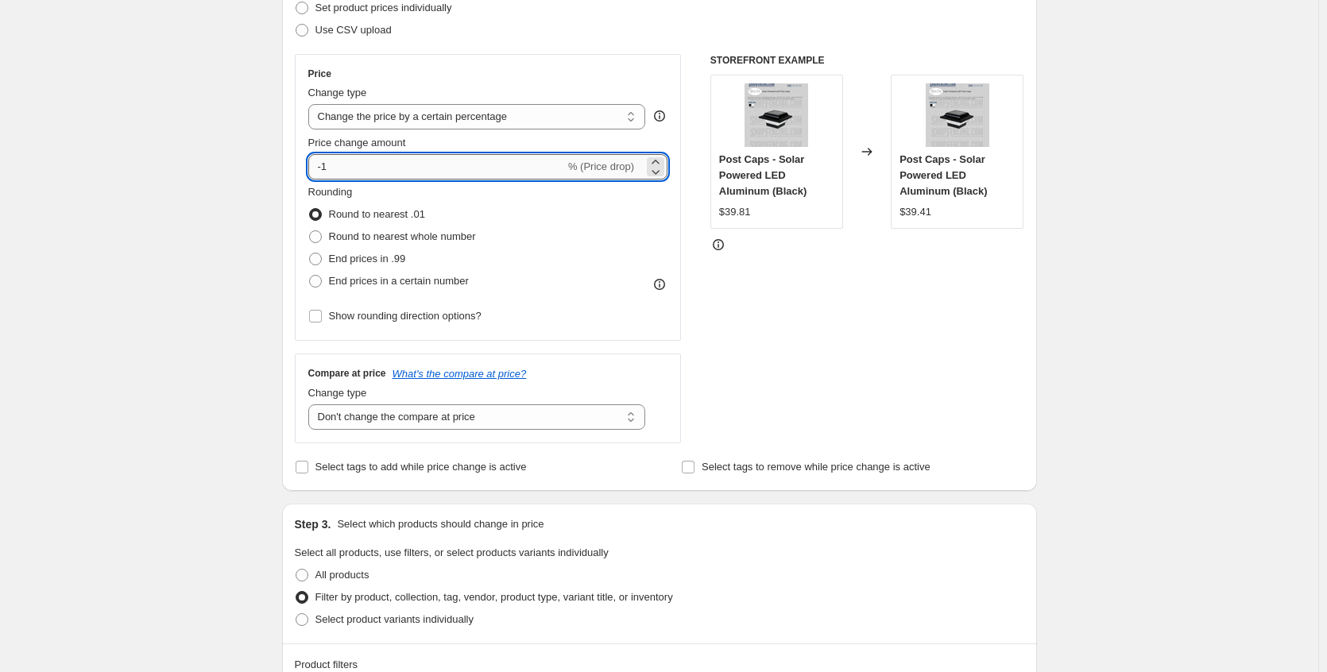
click at [362, 178] on input "-1" at bounding box center [436, 166] width 257 height 25
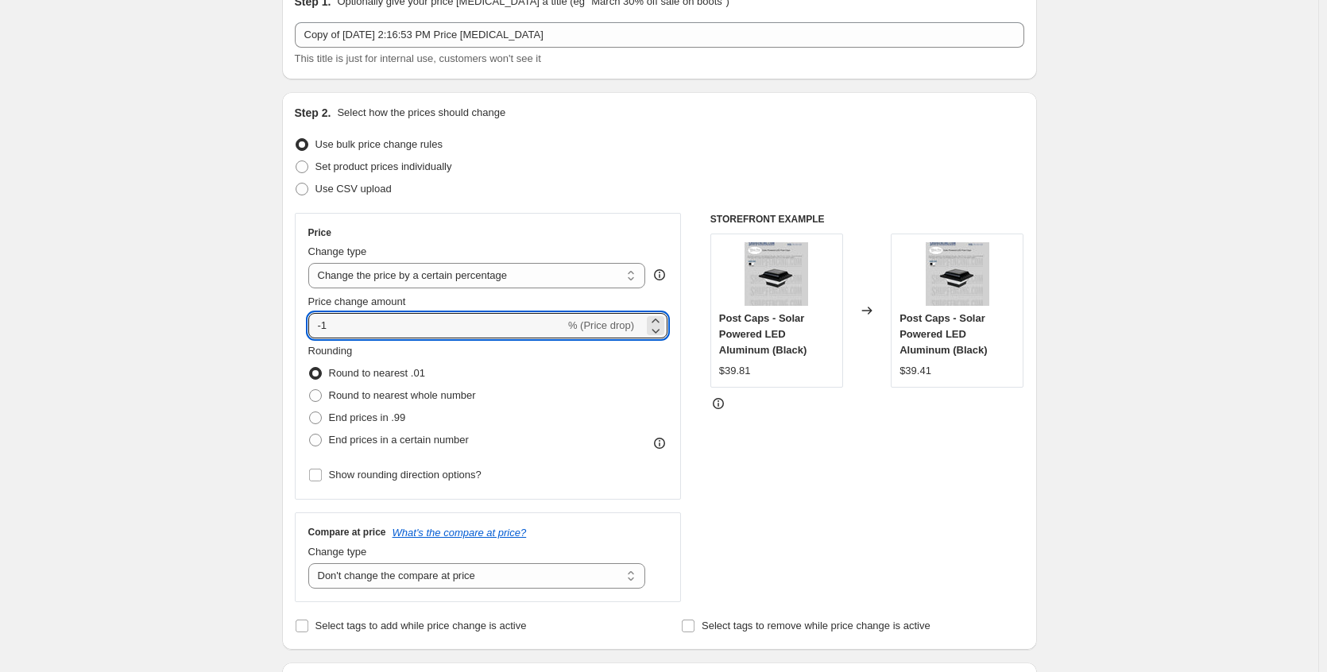
scroll to position [0, 0]
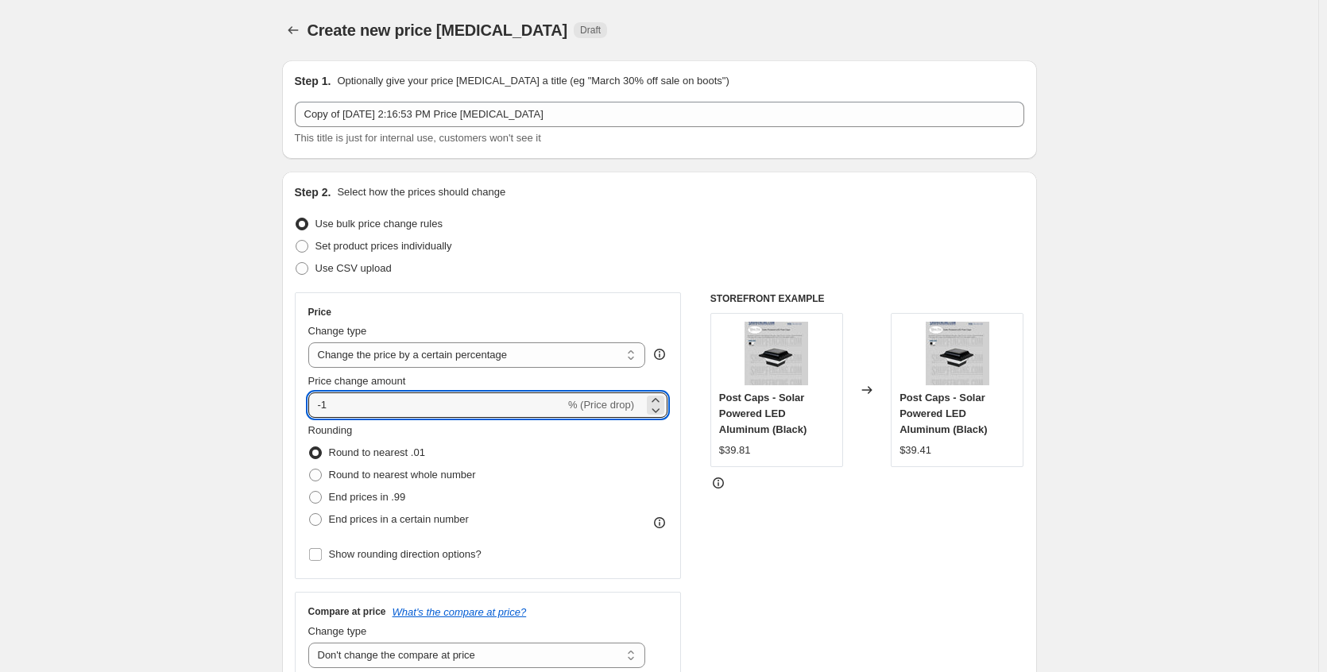
drag, startPoint x: 525, startPoint y: 404, endPoint x: 229, endPoint y: 415, distance: 296.7
type input "3"
click at [785, 568] on div "STOREFRONT EXAMPLE Post Caps - Solar Powered LED Aluminum (Black) $39.81 Change…" at bounding box center [868, 487] width 314 height 389
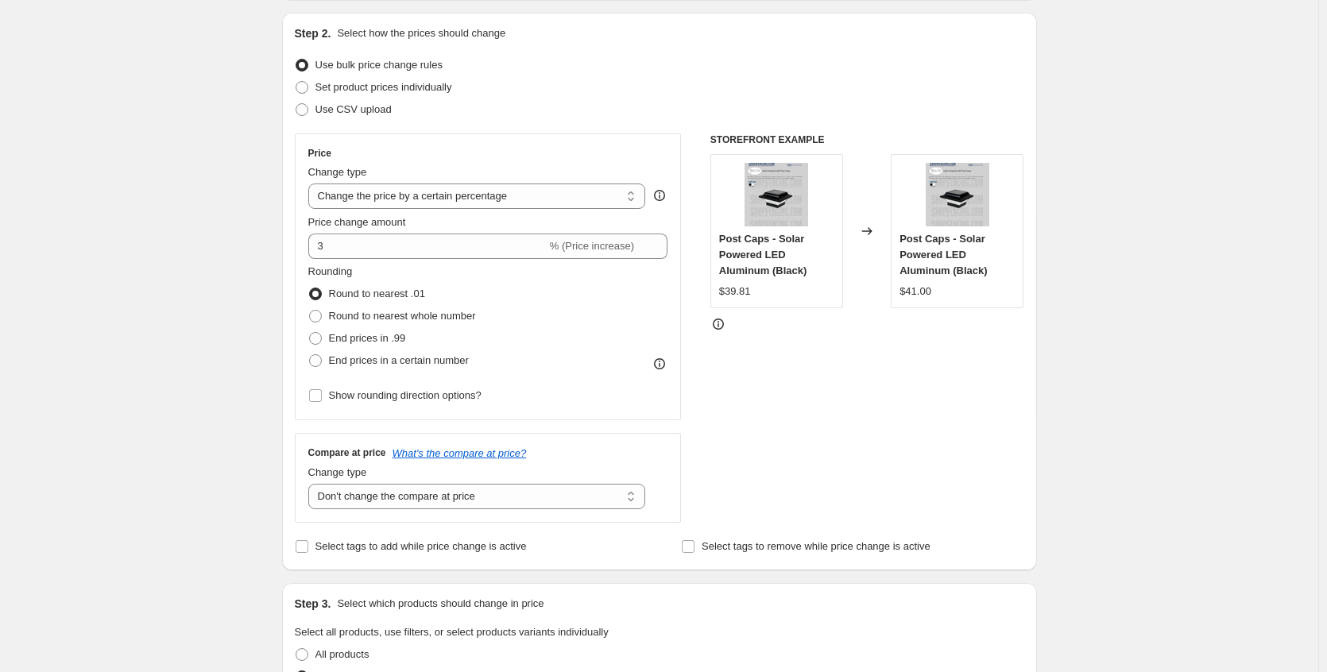
scroll to position [238, 0]
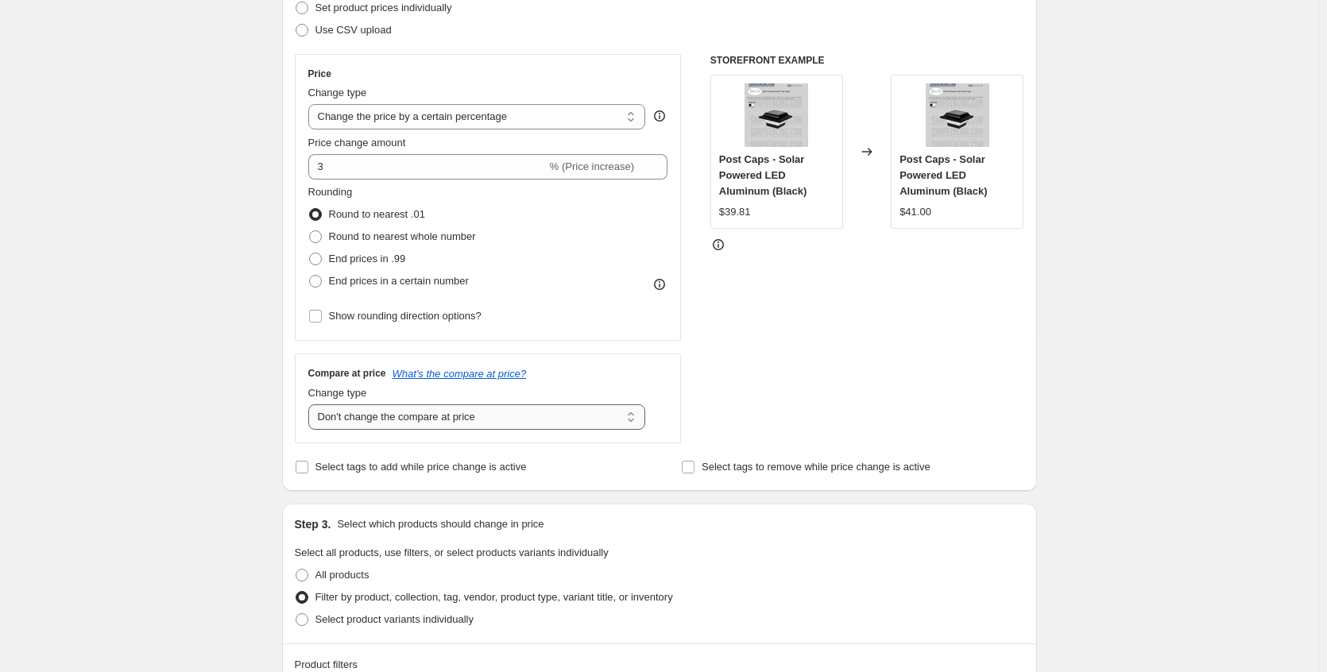
click at [518, 417] on select "Change the compare at price to the current price (sale) Change the compare at p…" at bounding box center [477, 417] width 338 height 25
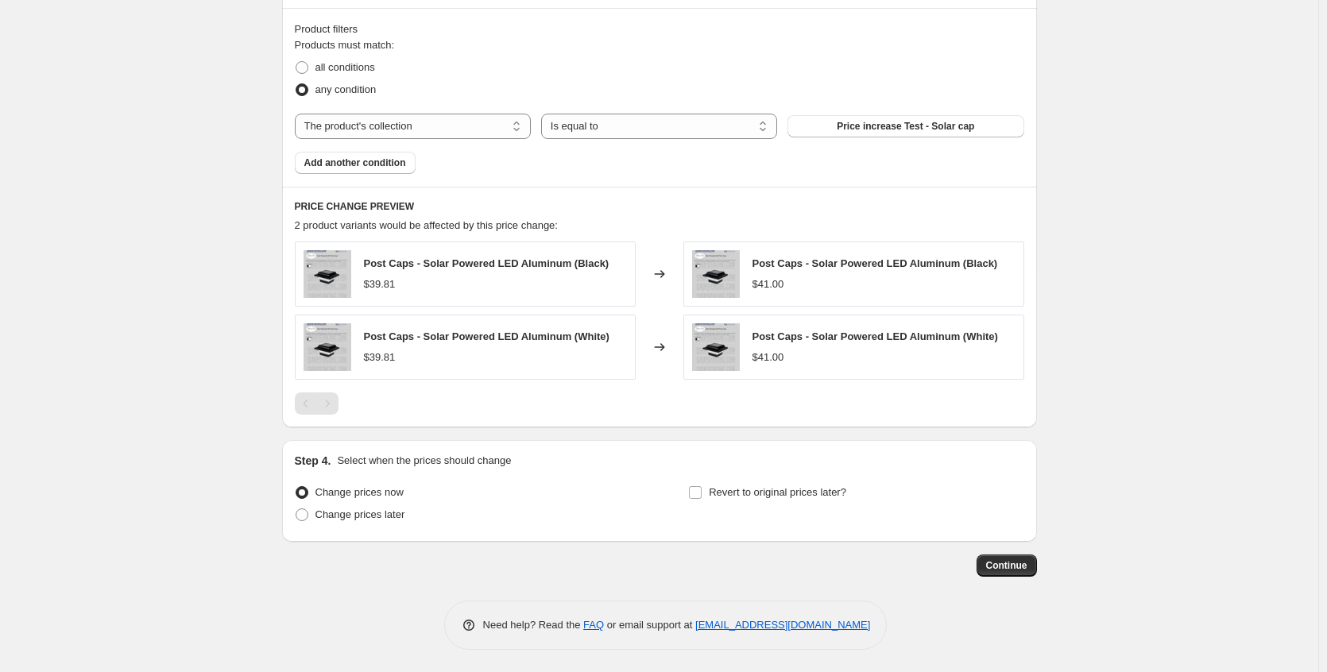
scroll to position [877, 0]
click at [745, 496] on span "Revert to original prices later?" at bounding box center [778, 491] width 138 height 12
click at [702, 496] on input "Revert to original prices later?" at bounding box center [695, 491] width 13 height 13
checkbox input "true"
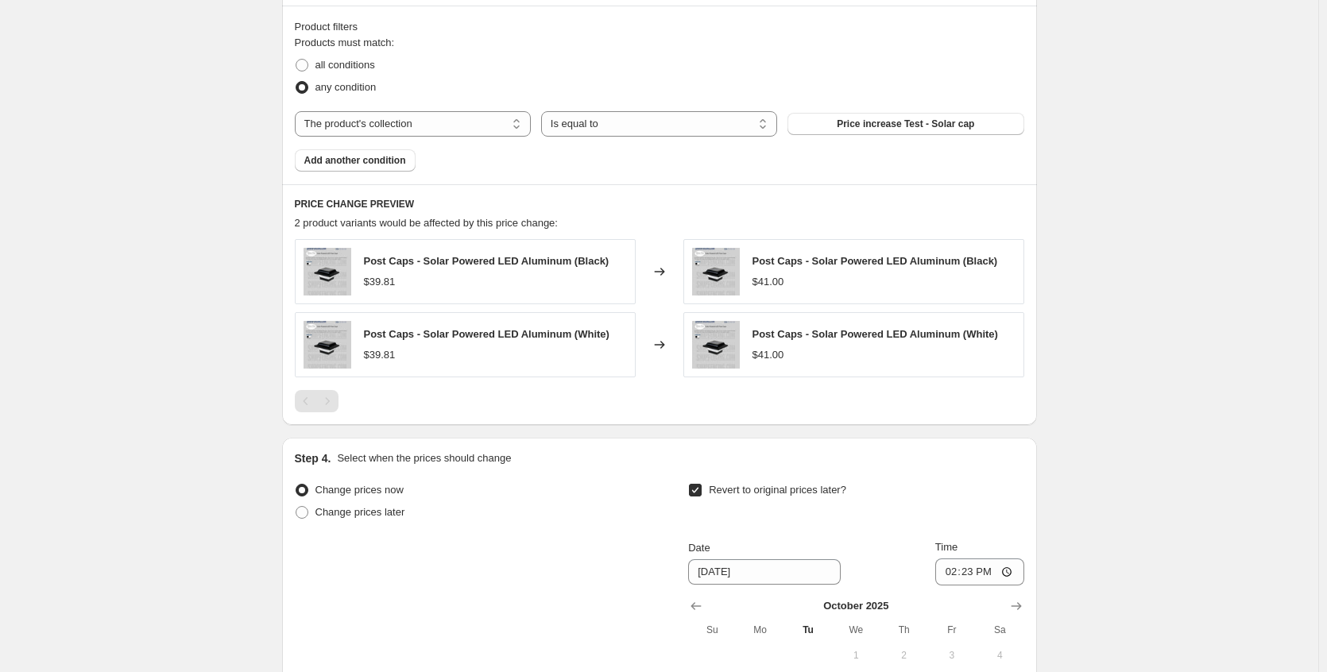
scroll to position [1115, 0]
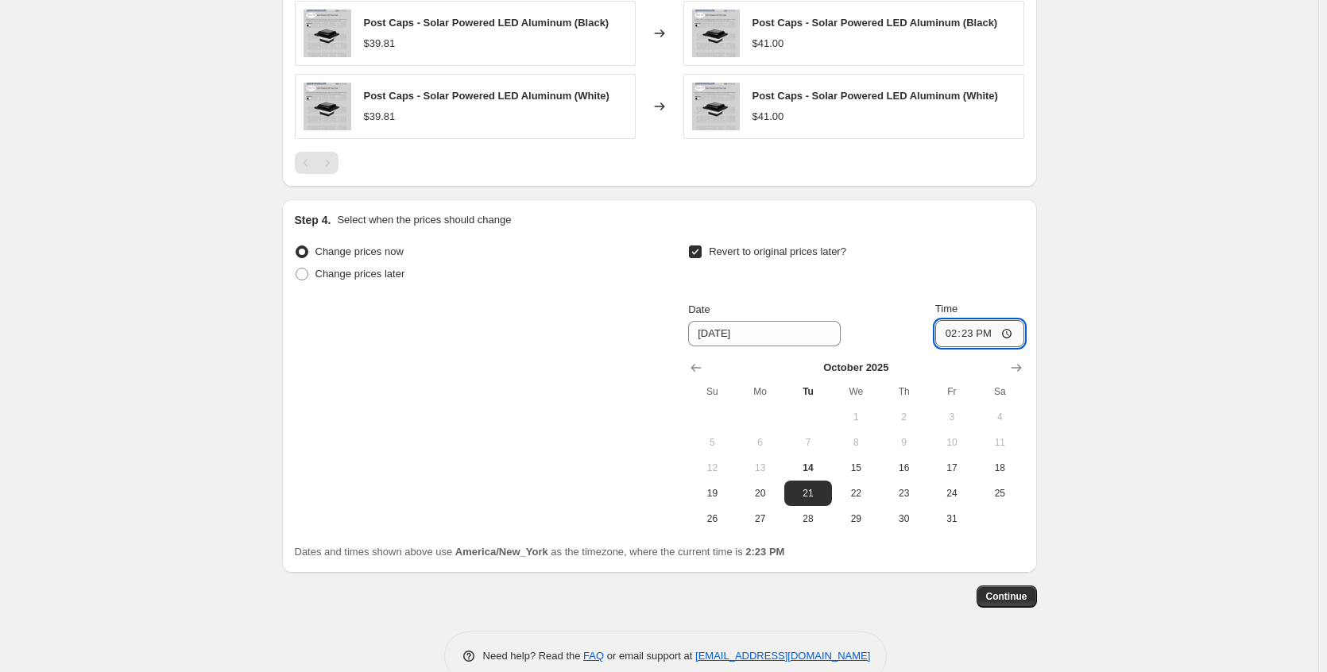
click at [992, 330] on input "14:23" at bounding box center [980, 333] width 89 height 27
click at [972, 334] on input "14:23" at bounding box center [980, 333] width 89 height 27
click at [968, 331] on input "14:26" at bounding box center [980, 333] width 89 height 27
type input "14:28"
click at [1021, 589] on button "Continue" at bounding box center [1007, 597] width 60 height 22
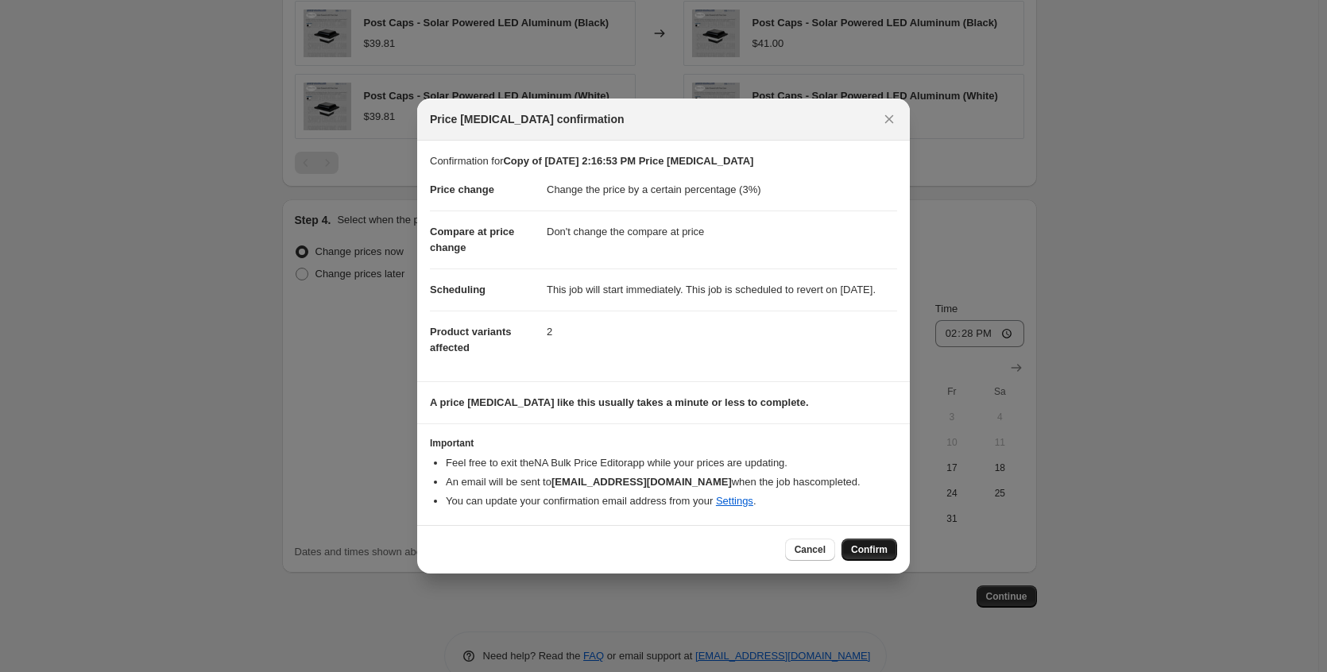
click at [874, 561] on button "Confirm" at bounding box center [870, 550] width 56 height 22
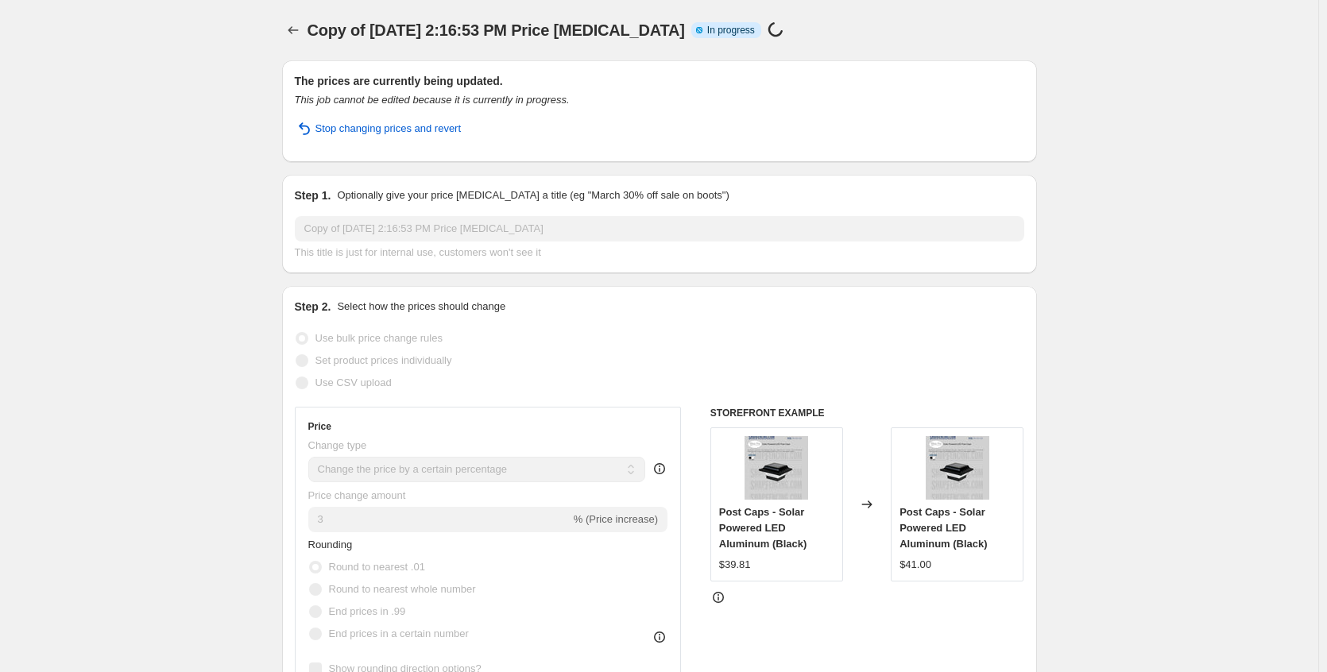
select select "percentage"
select select "no_change"
select select "collection"
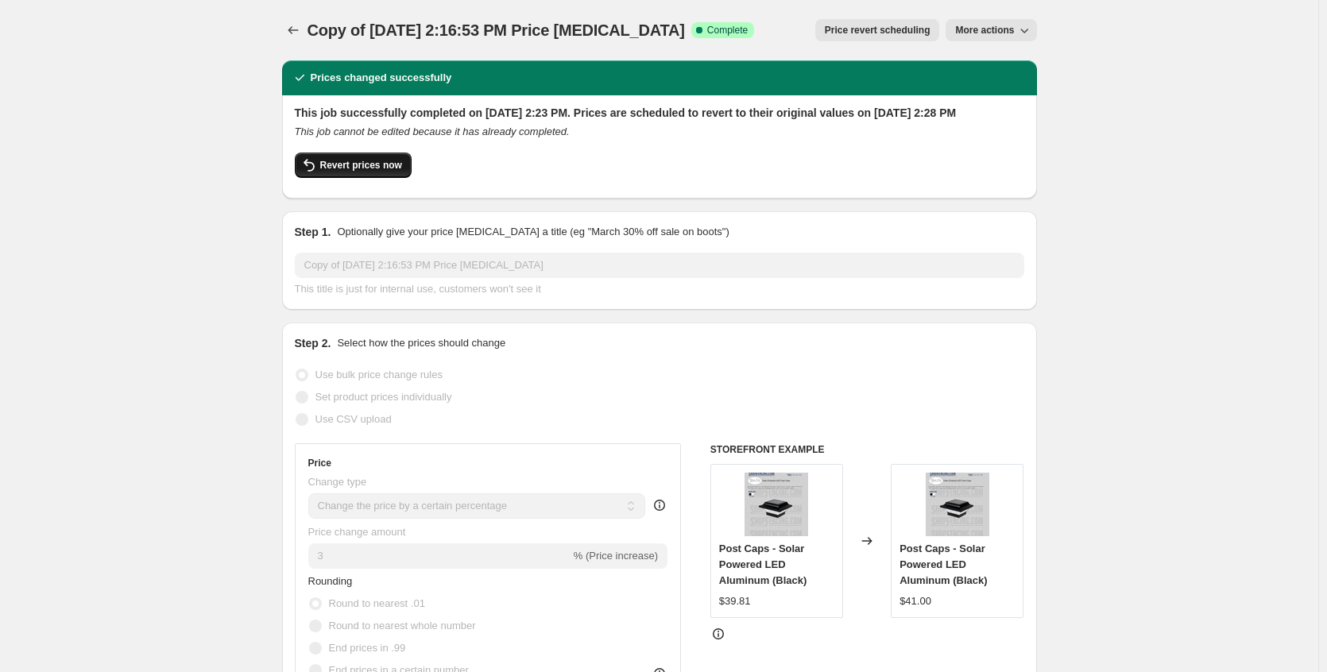
click at [379, 172] on span "Revert prices now" at bounding box center [361, 165] width 82 height 13
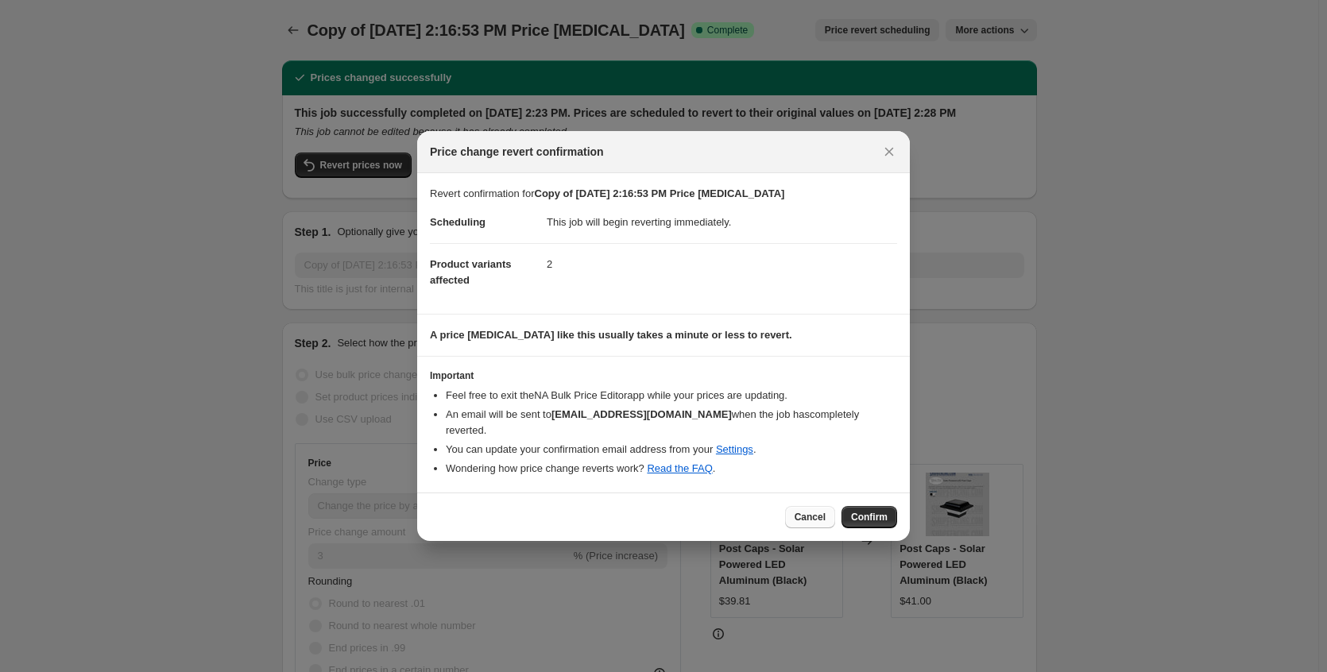
click at [808, 511] on span "Cancel" at bounding box center [810, 517] width 31 height 13
checkbox input "true"
